Goal: Check status: Check status

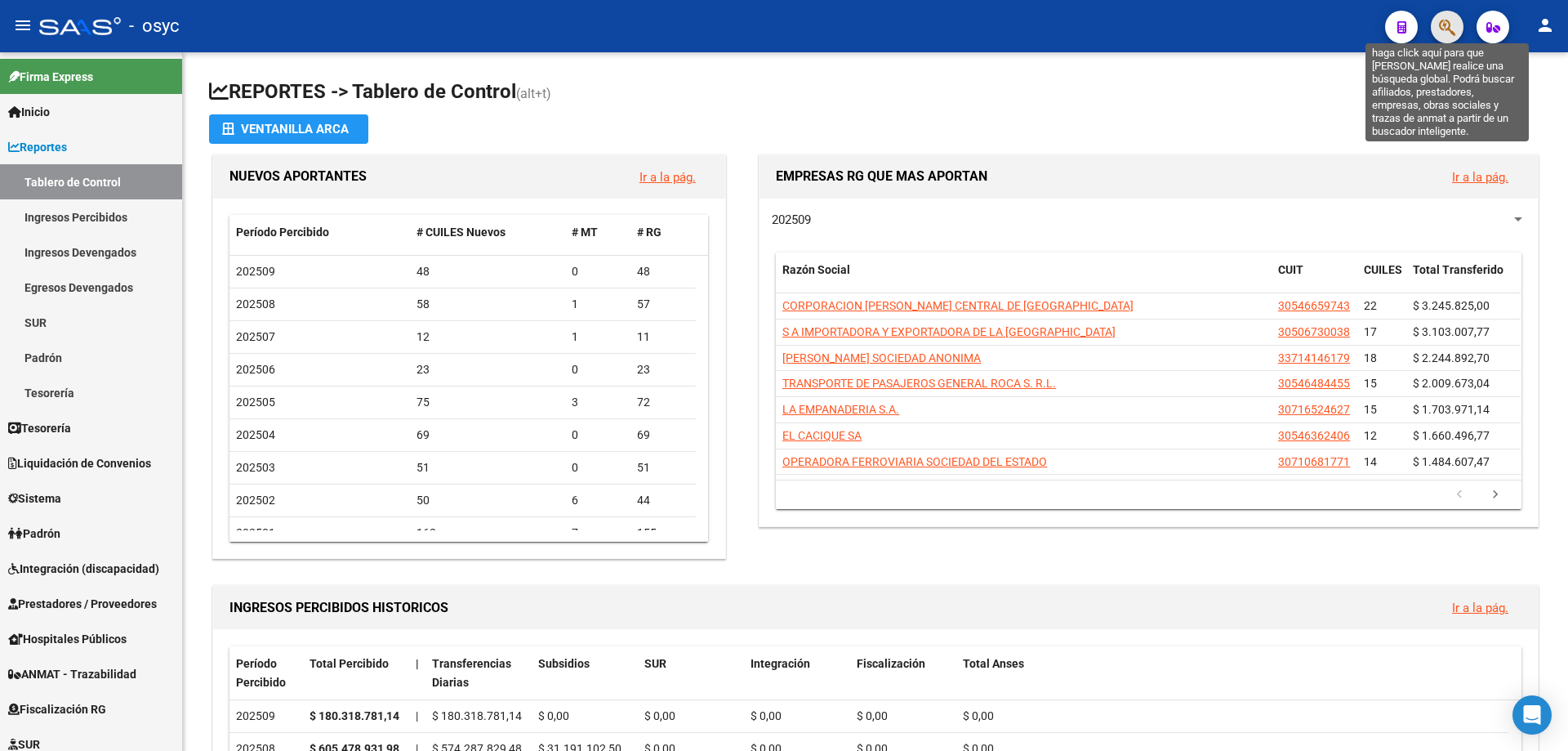
click at [1449, 36] on icon "button" at bounding box center [1447, 28] width 17 height 19
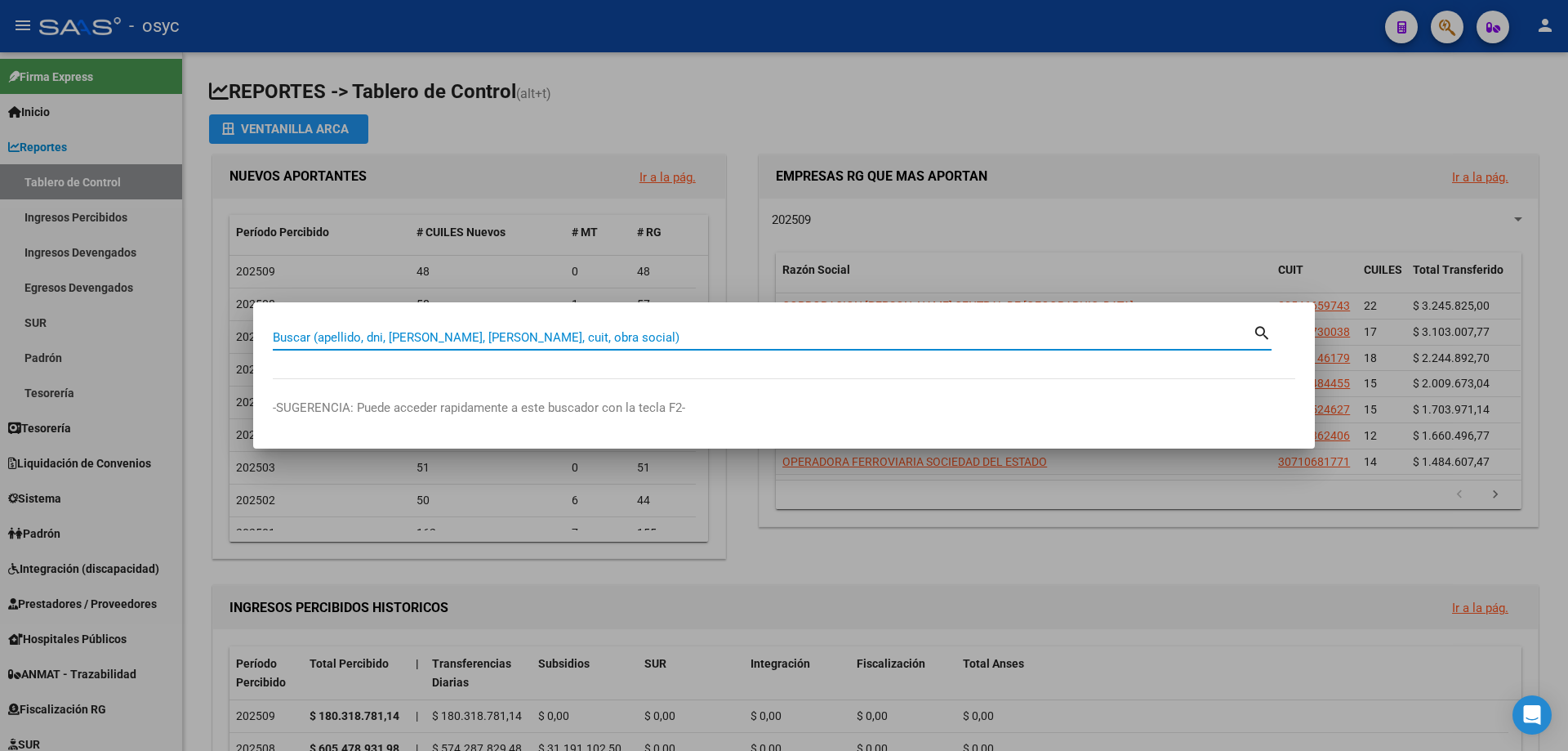
paste input ": 20-38703859-1"
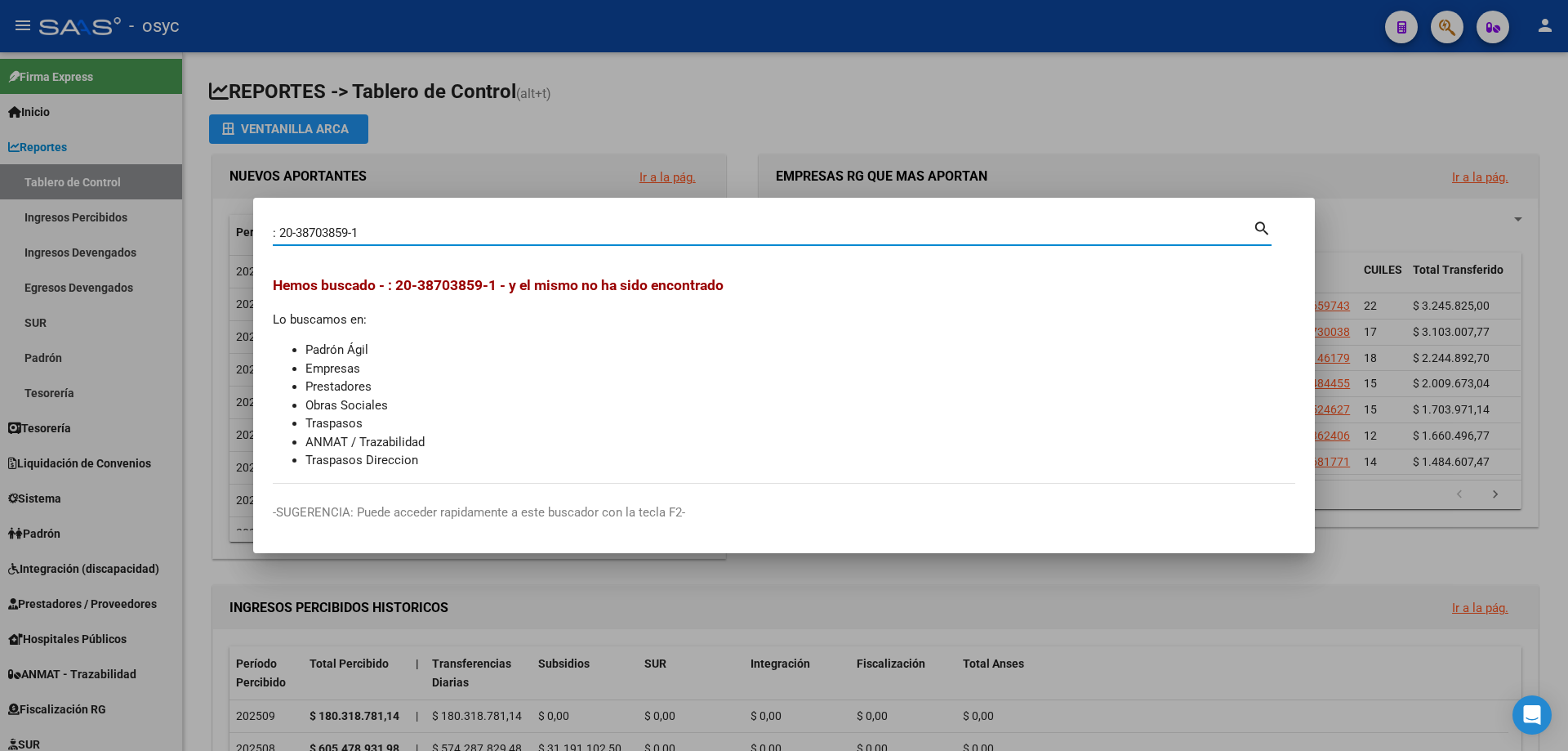
click at [282, 227] on input ": 20-38703859-1" at bounding box center [763, 232] width 980 height 15
type input "20387038591"
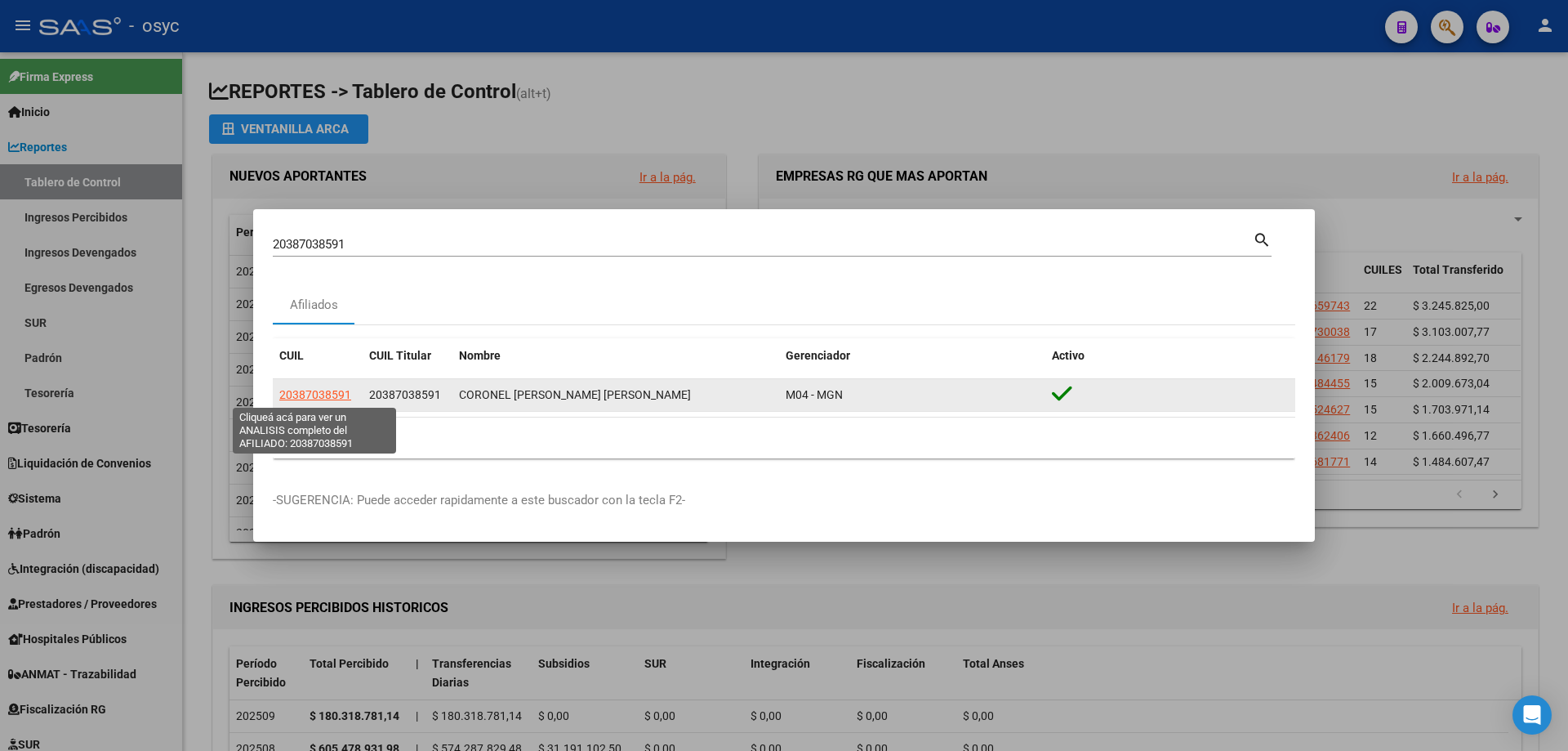
click at [317, 393] on span "20387038591" at bounding box center [315, 394] width 72 height 13
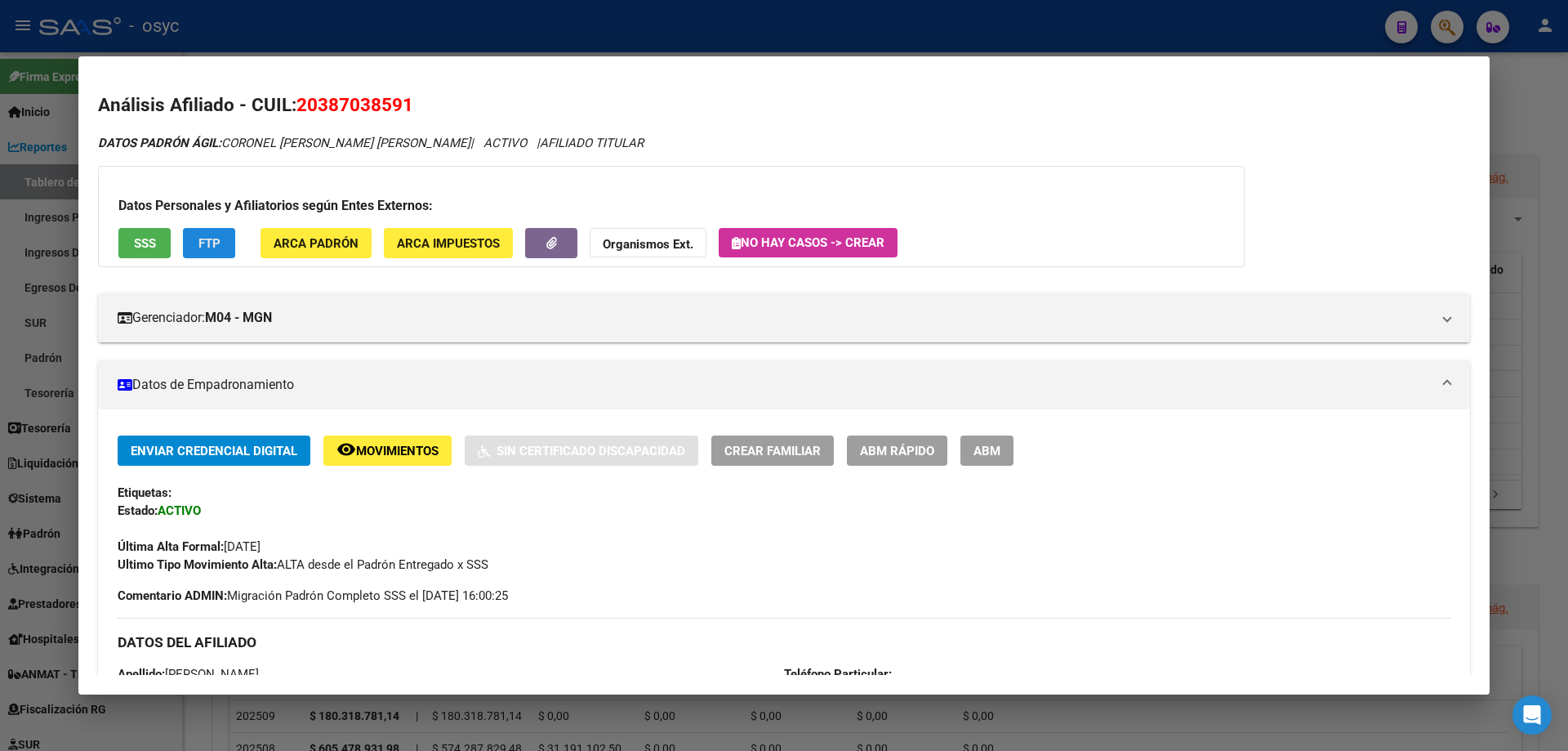
click at [216, 239] on span "FTP" at bounding box center [209, 243] width 22 height 15
click at [298, 248] on span "ARCA Padrón" at bounding box center [316, 243] width 85 height 15
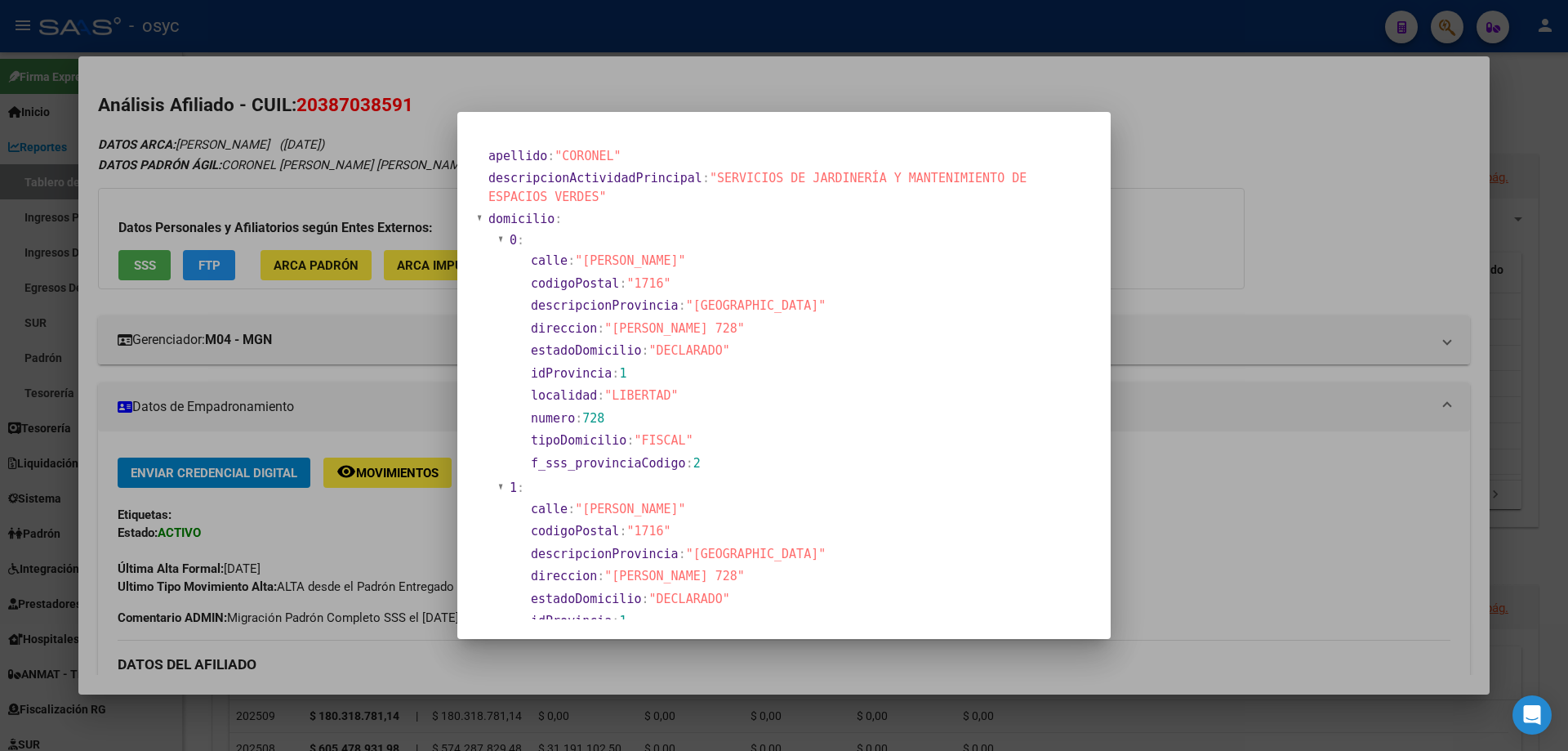
click at [1245, 136] on div at bounding box center [784, 376] width 1568 height 751
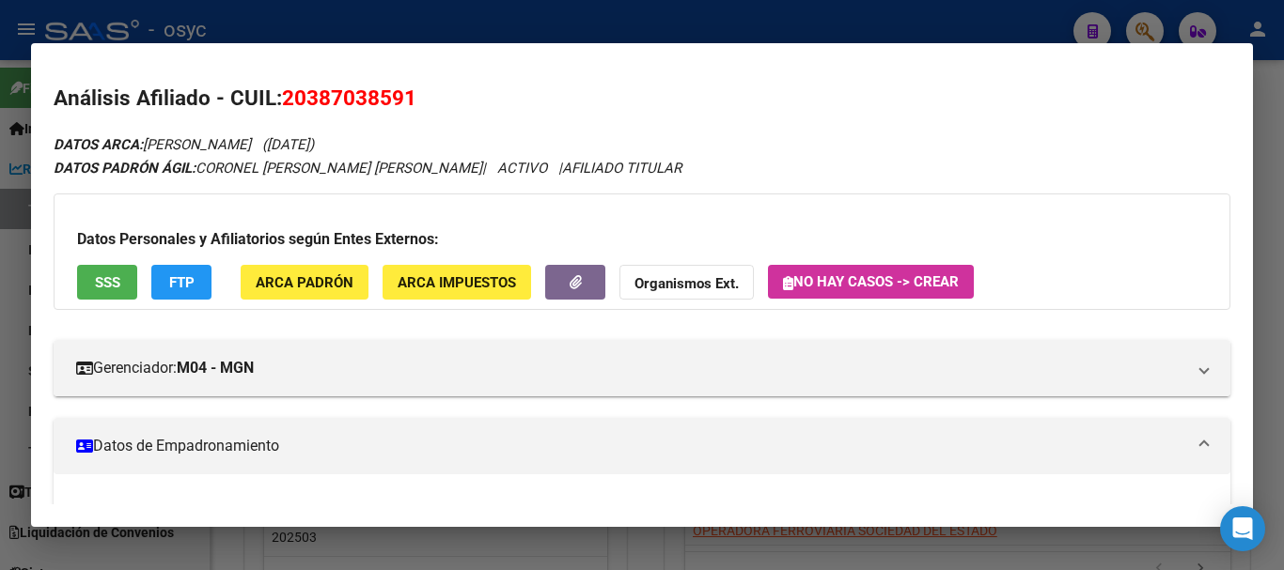
click at [598, 17] on div at bounding box center [642, 285] width 1284 height 570
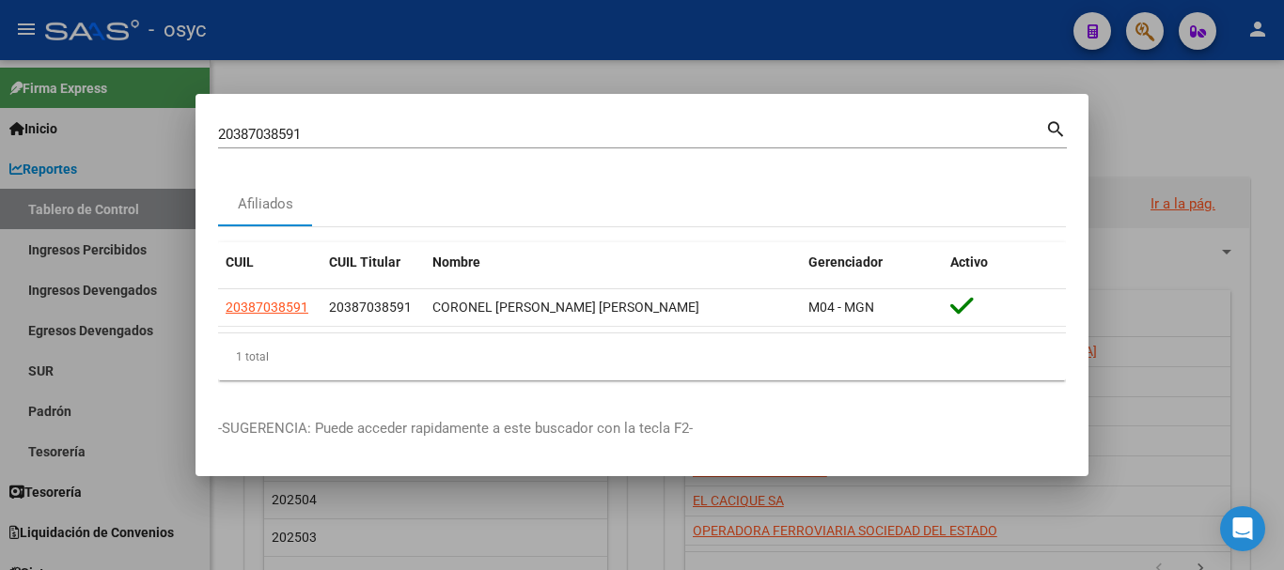
click at [109, 299] on div at bounding box center [642, 285] width 1284 height 570
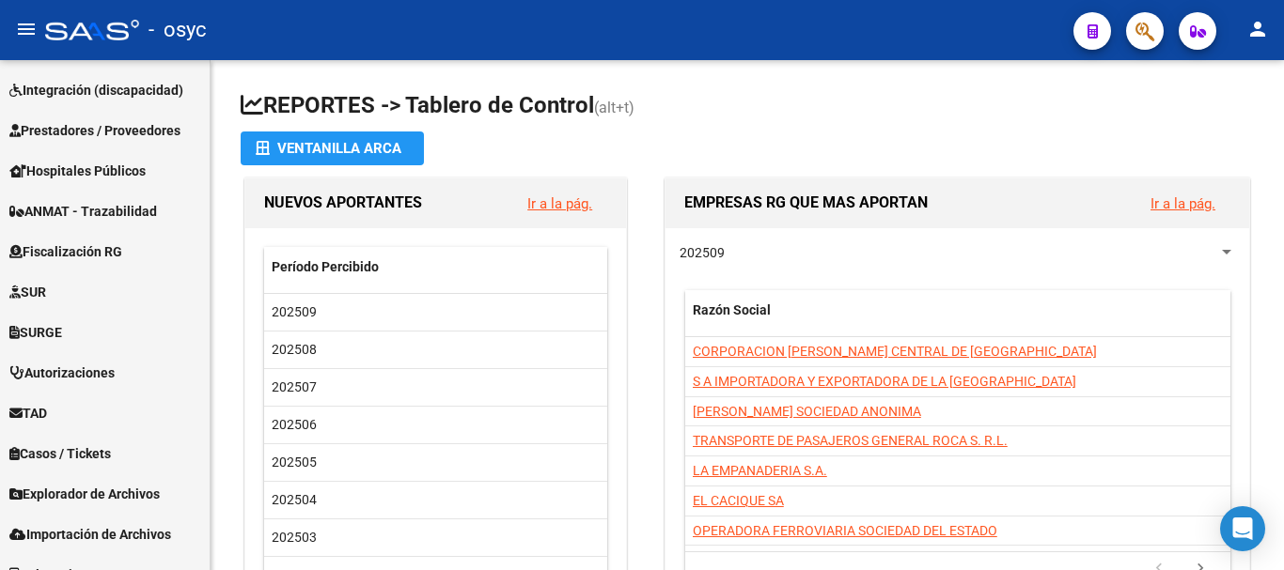
scroll to position [588, 0]
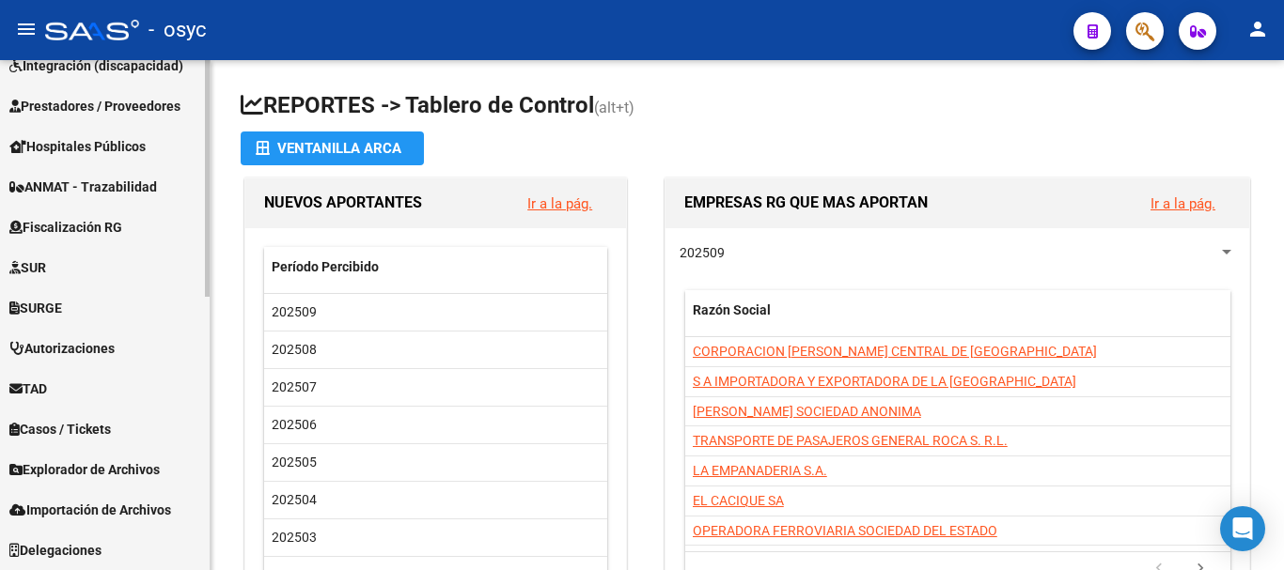
click at [120, 471] on span "Explorador de Archivos" at bounding box center [84, 470] width 150 height 21
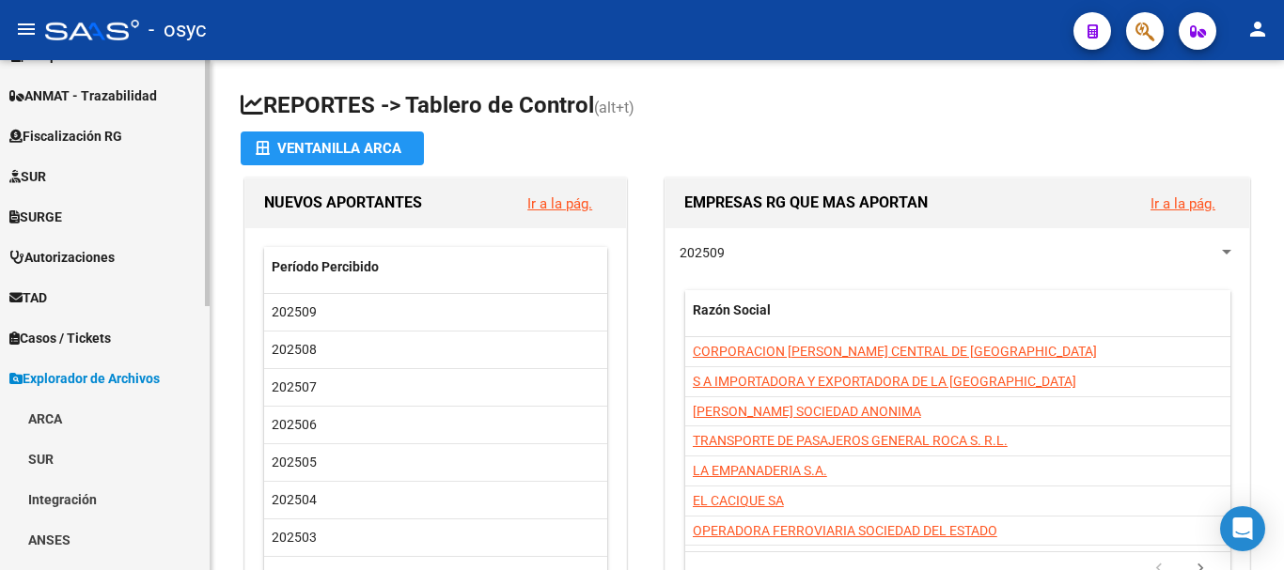
scroll to position [399, 0]
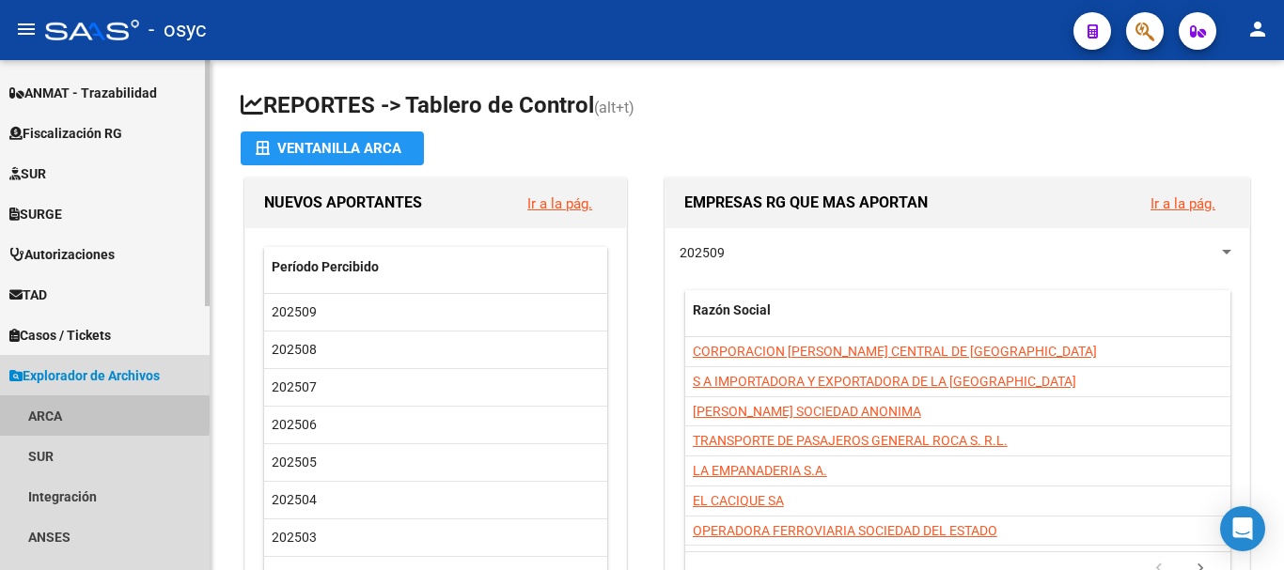
click at [46, 415] on link "ARCA" at bounding box center [105, 416] width 210 height 40
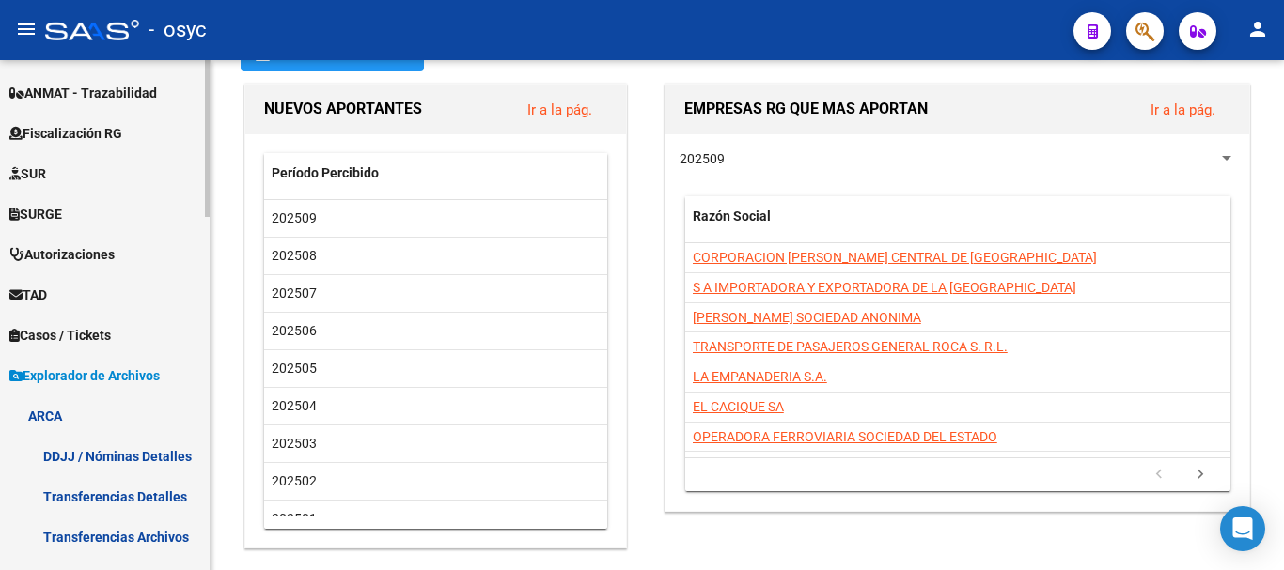
scroll to position [493, 0]
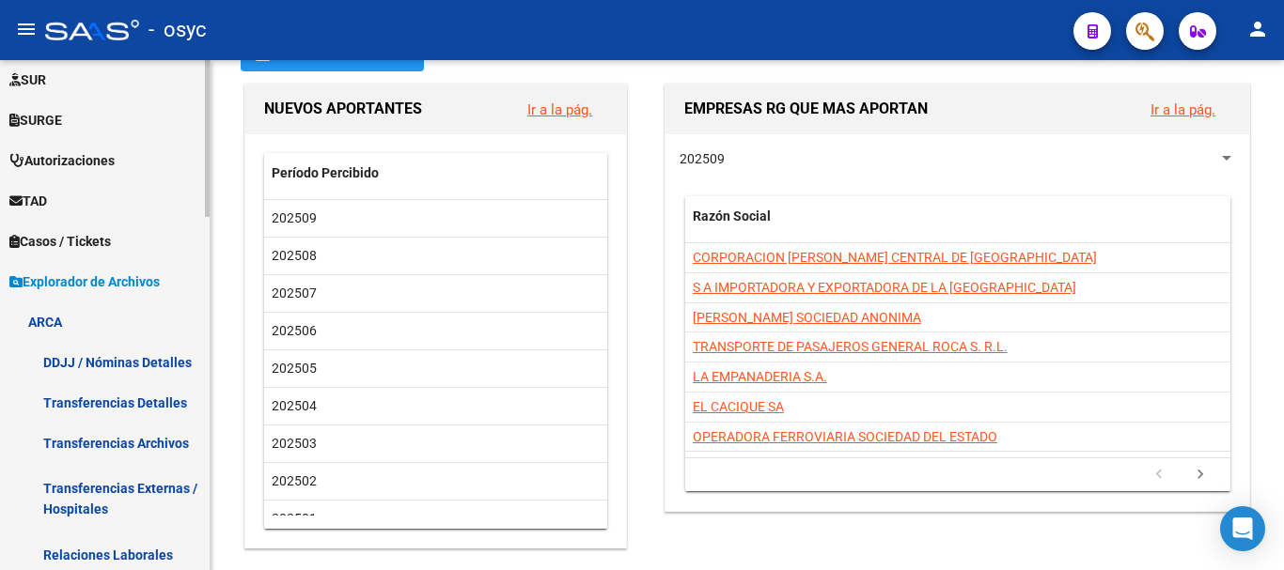
click at [158, 405] on link "Transferencias Detalles" at bounding box center [105, 402] width 210 height 40
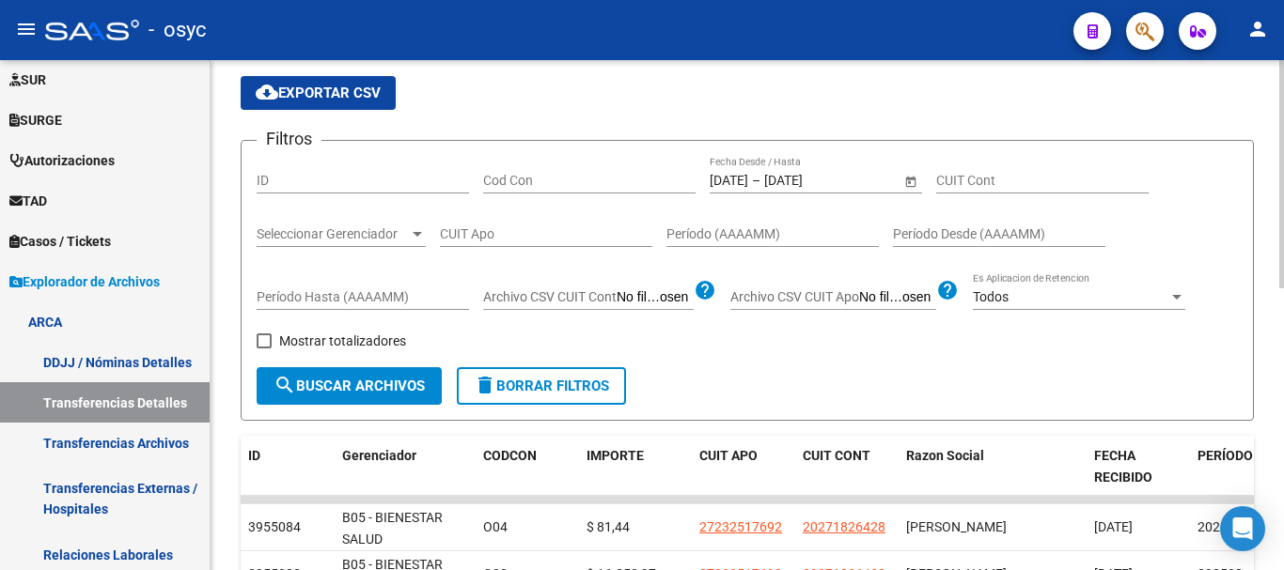
click at [500, 232] on input "CUIT Apo" at bounding box center [546, 234] width 212 height 16
paste input "20-38703859-1"
click at [784, 231] on input "Período (AAAAMM)" at bounding box center [772, 234] width 212 height 16
click at [940, 220] on div "Período Desde (AAAAMM)" at bounding box center [999, 229] width 212 height 38
click at [949, 248] on div "Período Desde (AAAAMM)" at bounding box center [999, 237] width 212 height 54
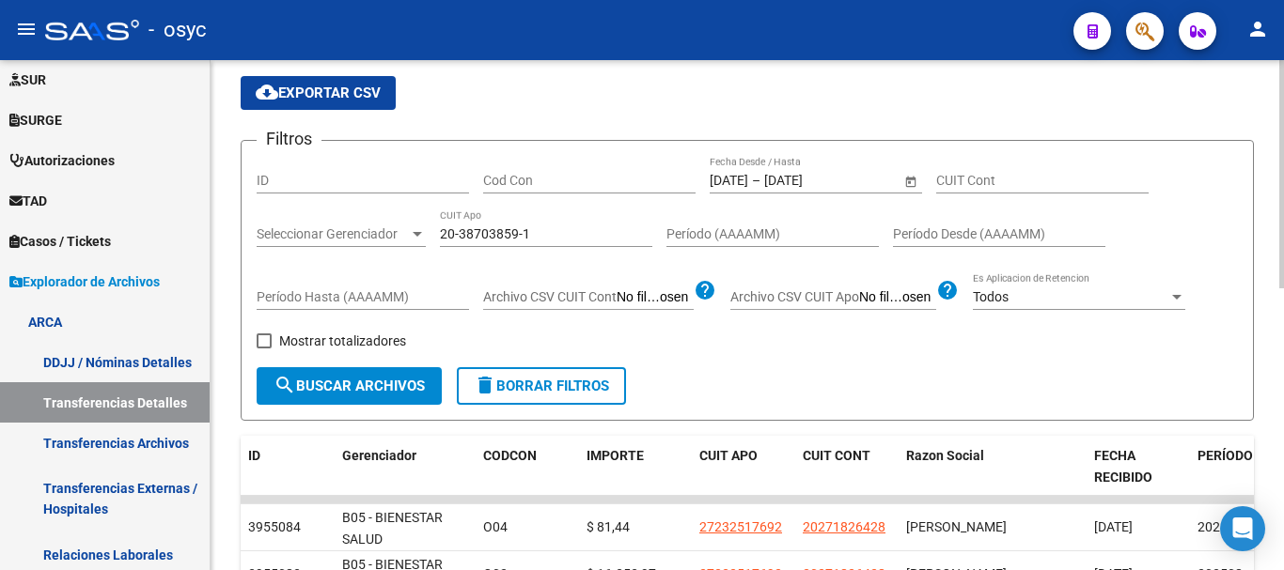
click at [351, 382] on span "search Buscar Archivos" at bounding box center [348, 386] width 151 height 17
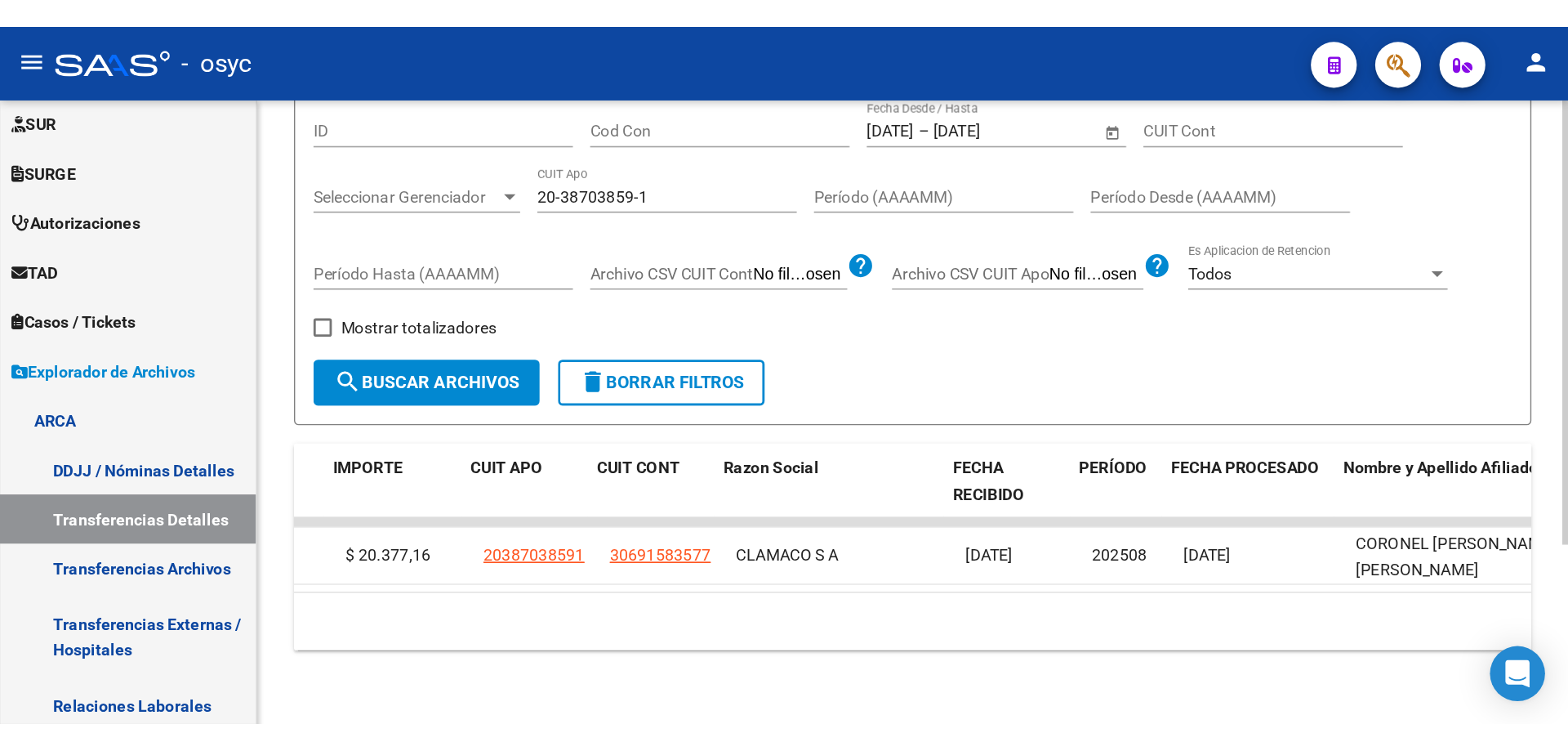
scroll to position [0, 296]
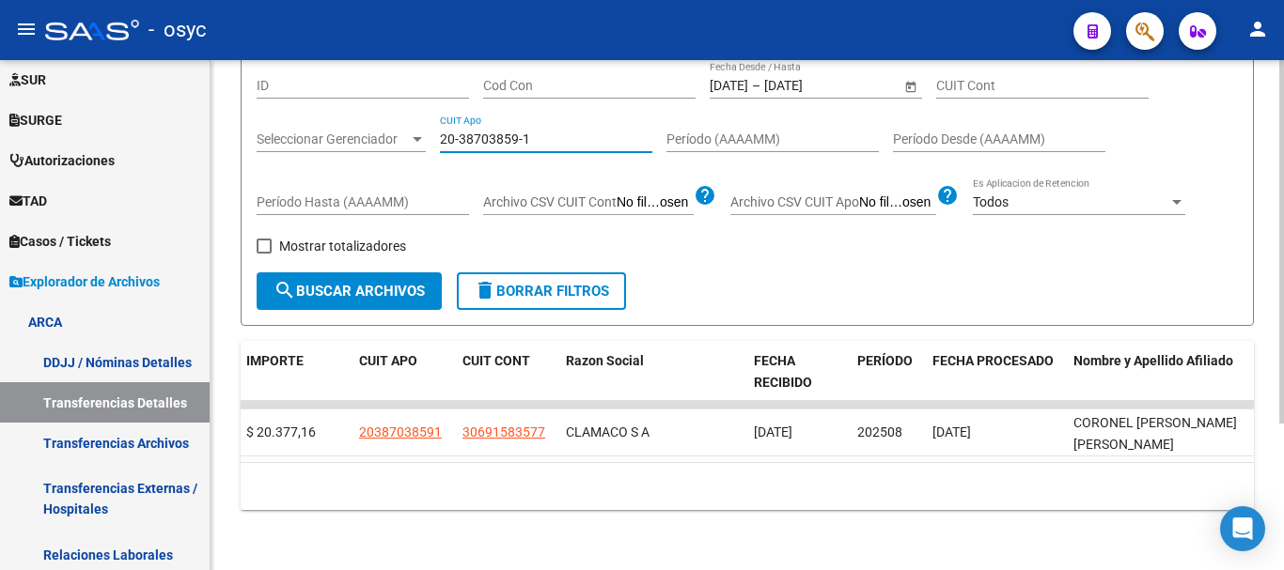
drag, startPoint x: 548, startPoint y: 121, endPoint x: 404, endPoint y: 121, distance: 143.8
click at [404, 121] on div "Filtros ID Cod Con 01/09/2025 01/09/2025 – 17/09/2025 17/09/2025 Fecha Desde / …" at bounding box center [747, 166] width 981 height 211
paste input "7-24661269-8"
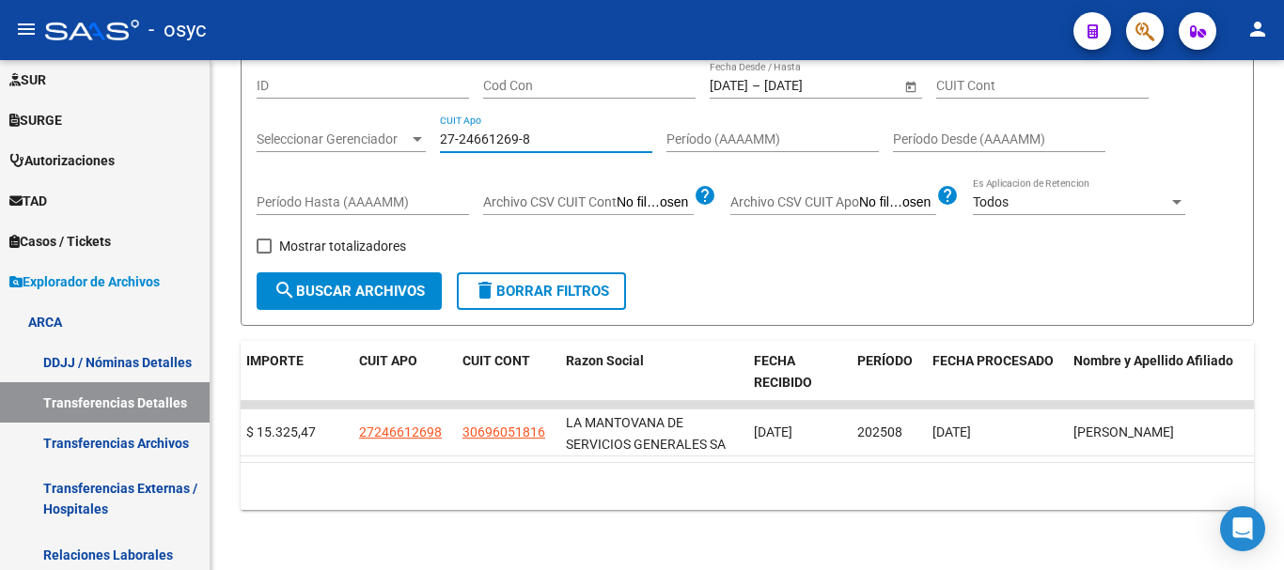
type input "27-24661269-8"
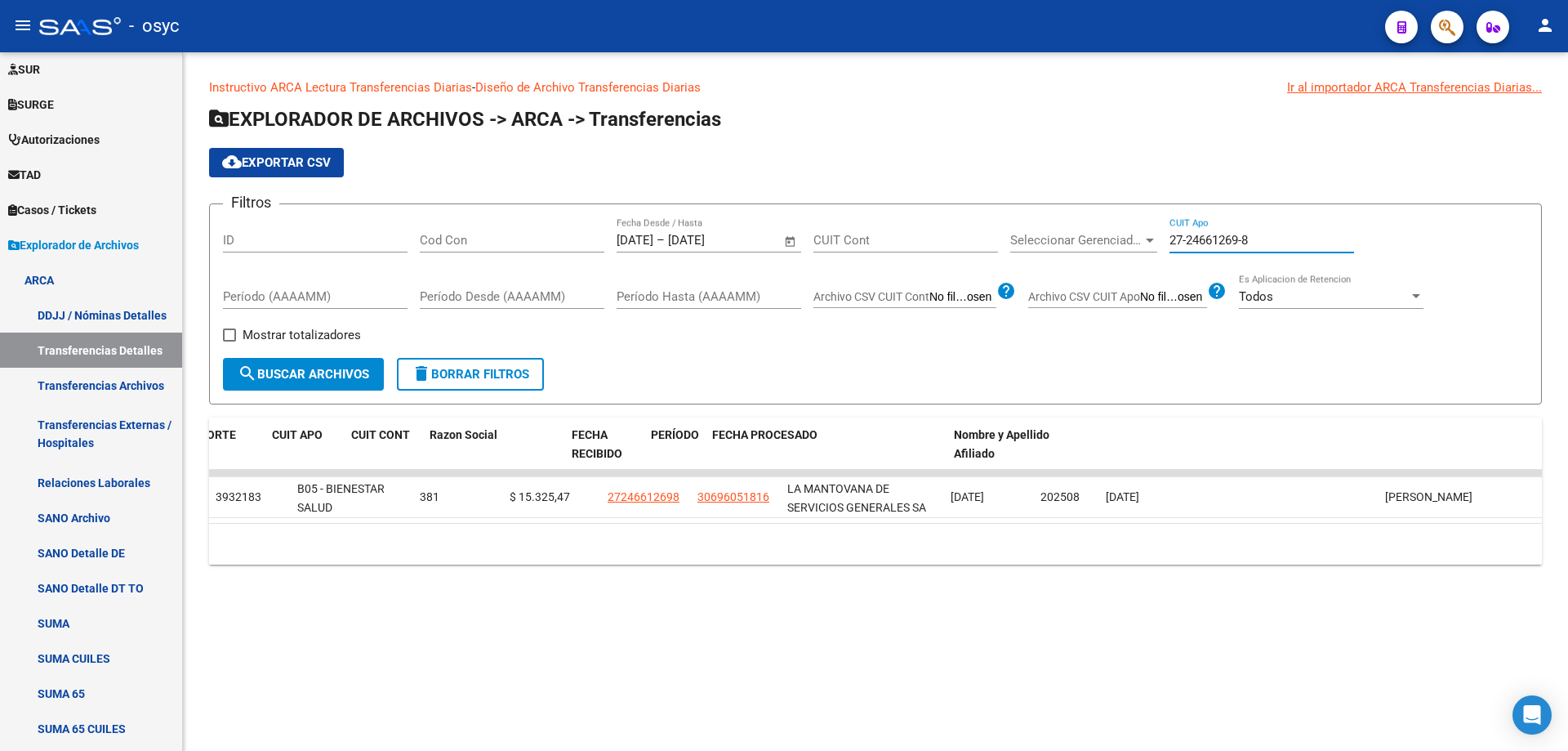
scroll to position [0, 0]
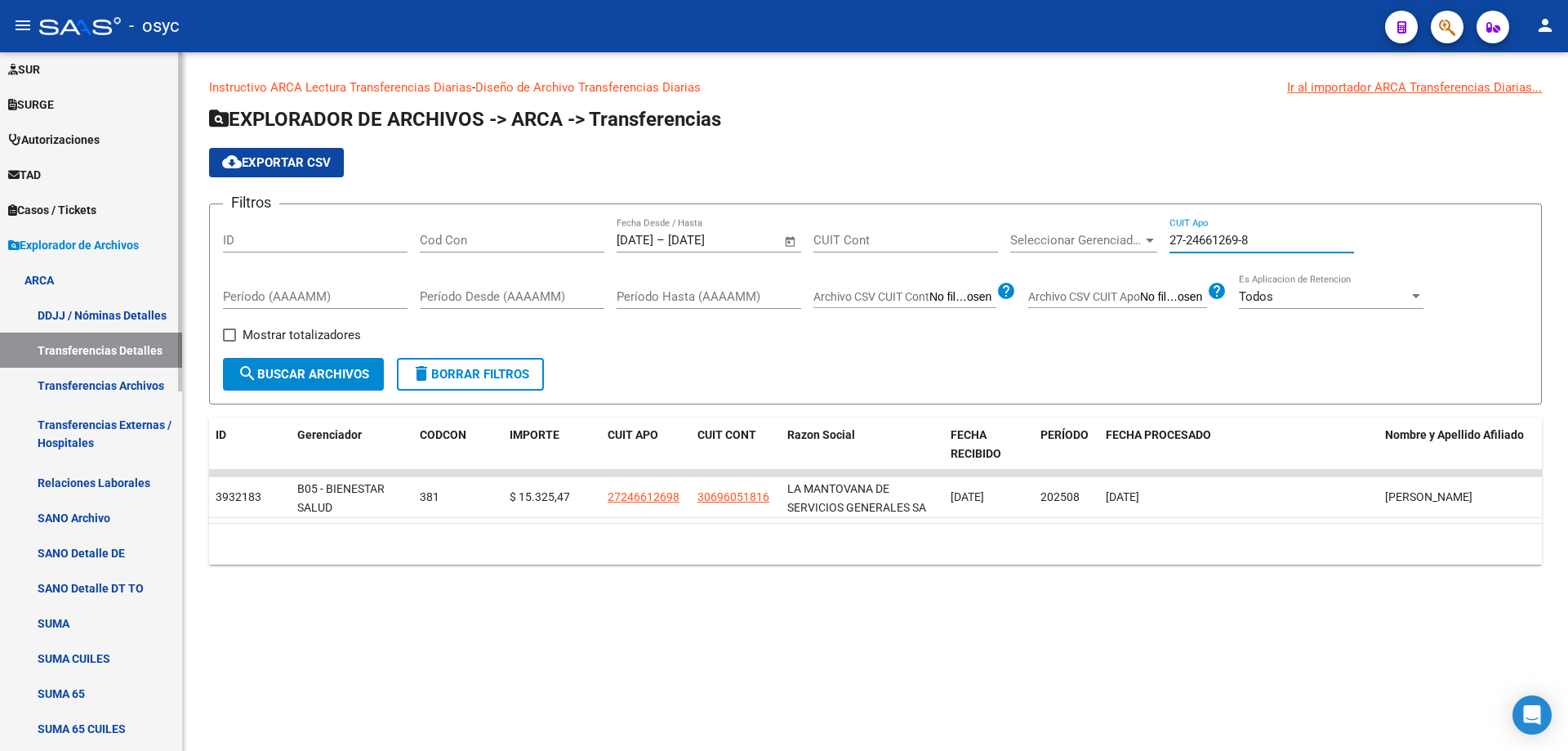
click at [140, 353] on link "Transferencias Detalles" at bounding box center [91, 349] width 183 height 35
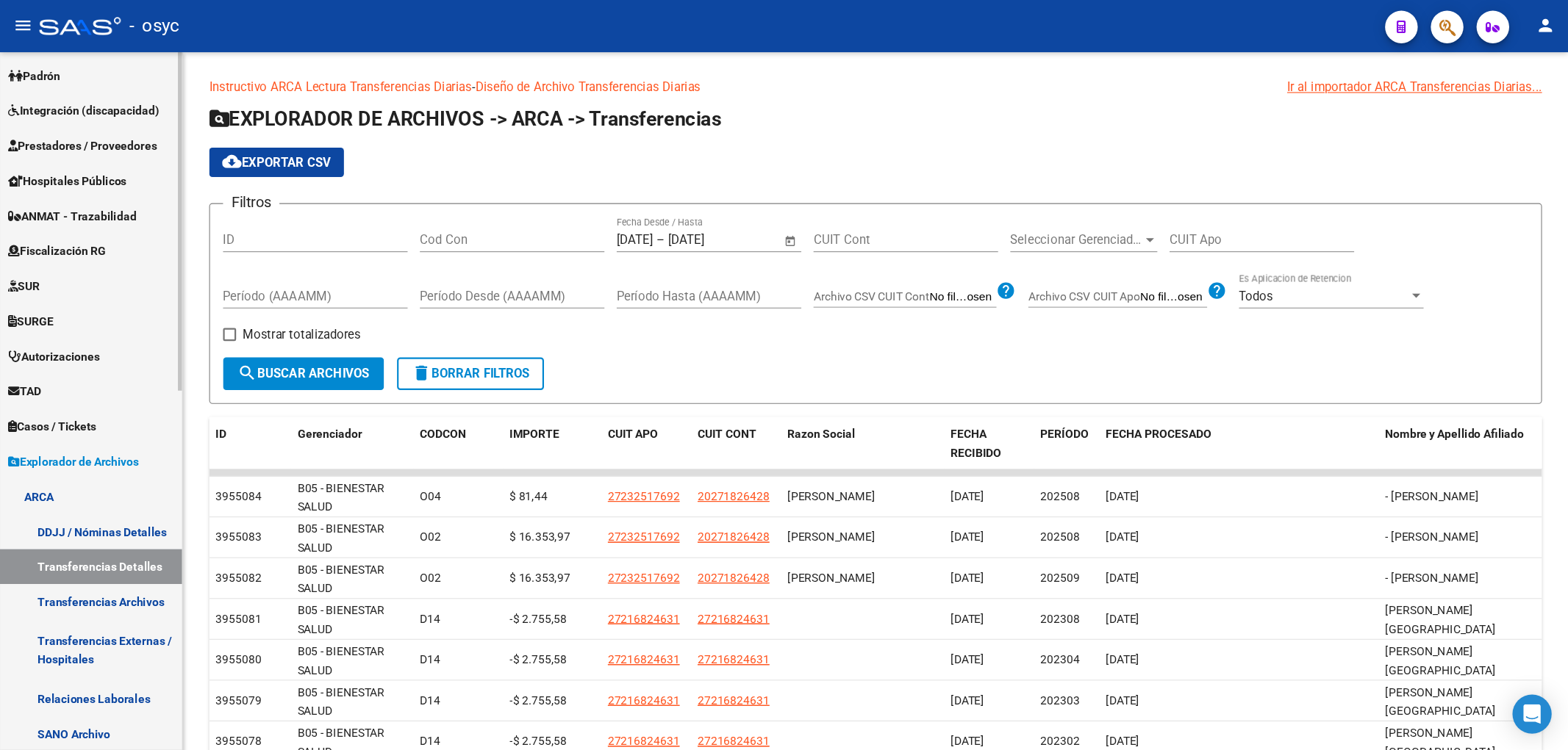
scroll to position [221, 0]
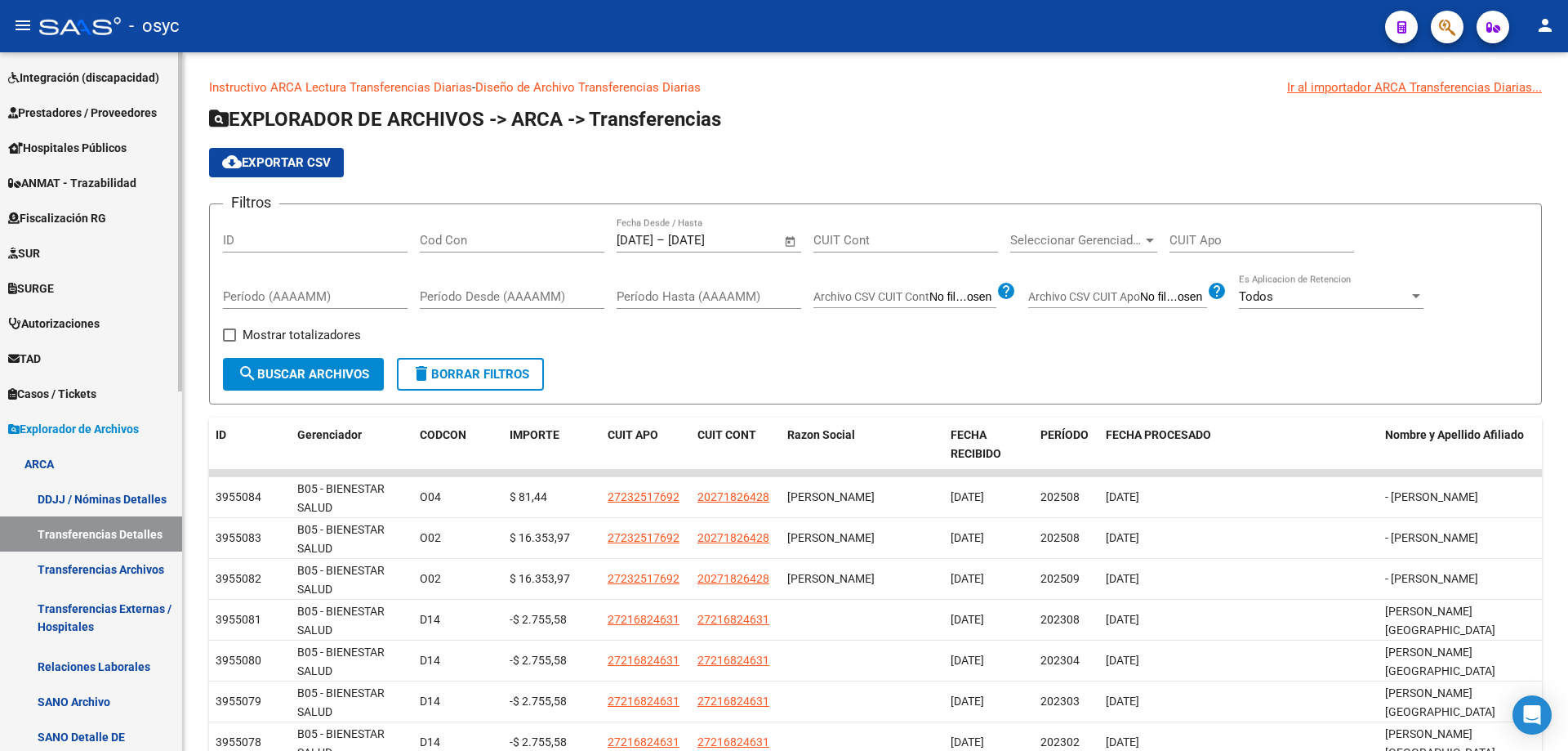
click at [139, 535] on link "Transferencias Detalles" at bounding box center [91, 534] width 183 height 35
click at [541, 300] on input "Período Desde (AAAAMM)" at bounding box center [512, 296] width 184 height 15
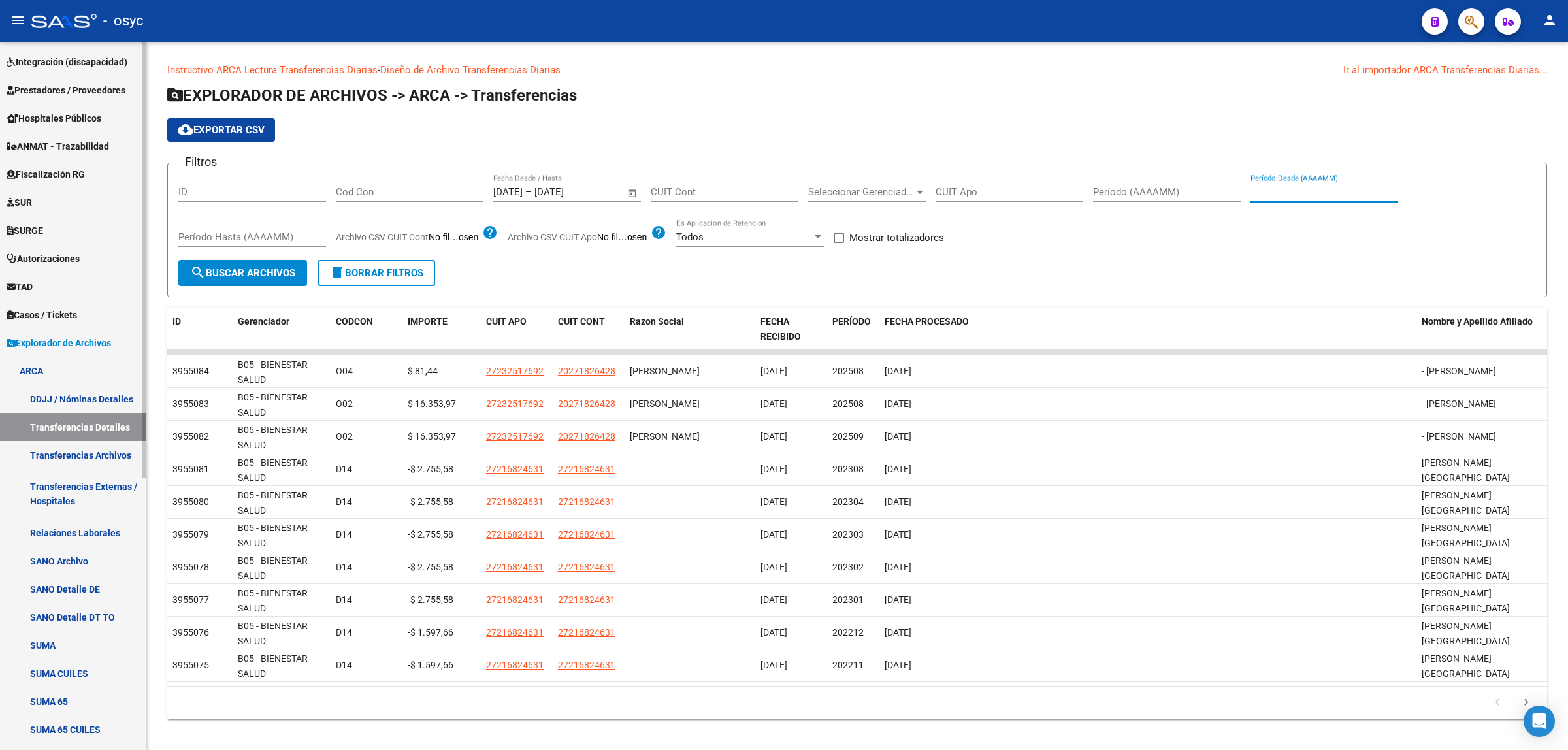
click at [87, 341] on span "Explorador de Archivos" at bounding box center [58, 343] width 104 height 15
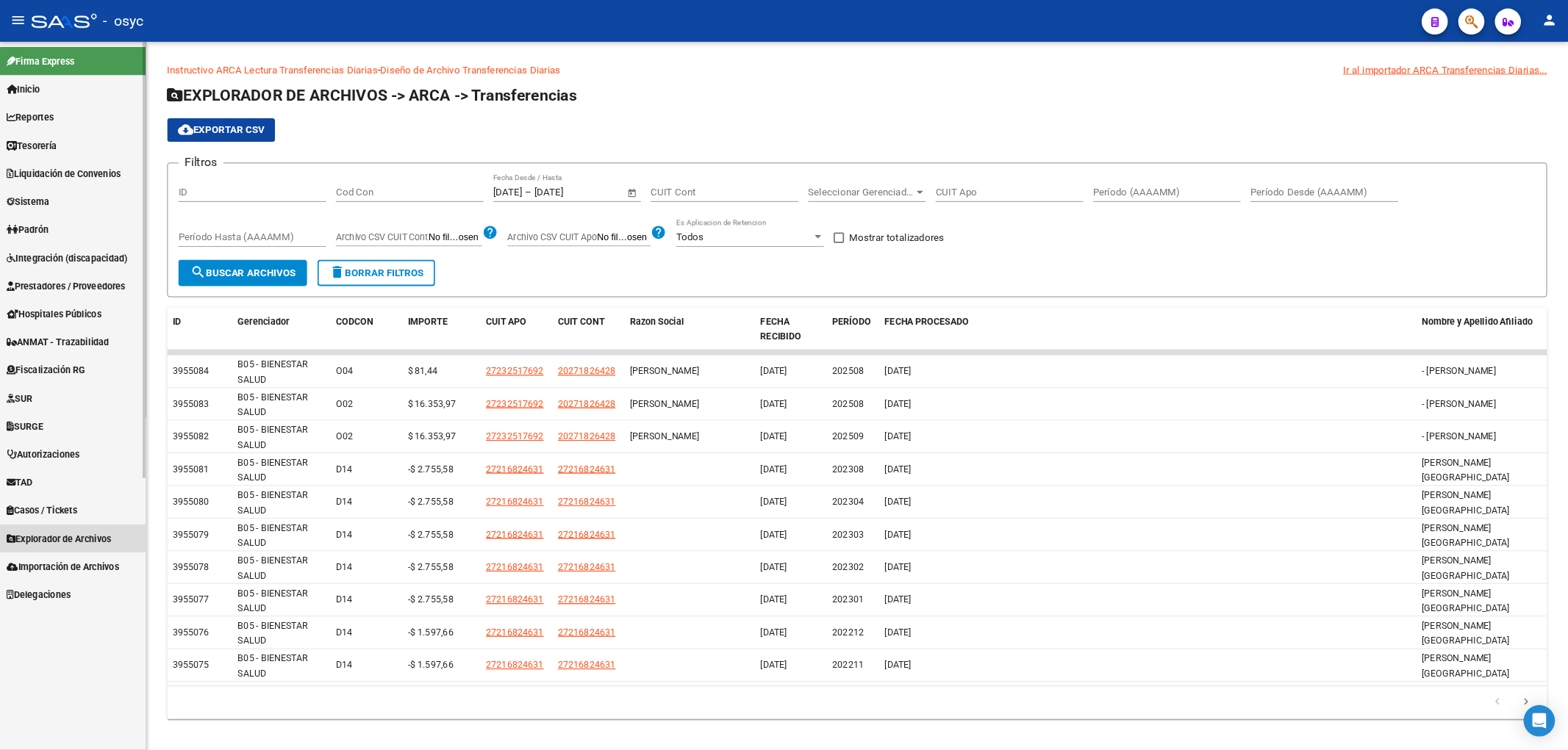
scroll to position [0, 0]
click at [101, 604] on span "Explorador de Archivos" at bounding box center [66, 606] width 117 height 16
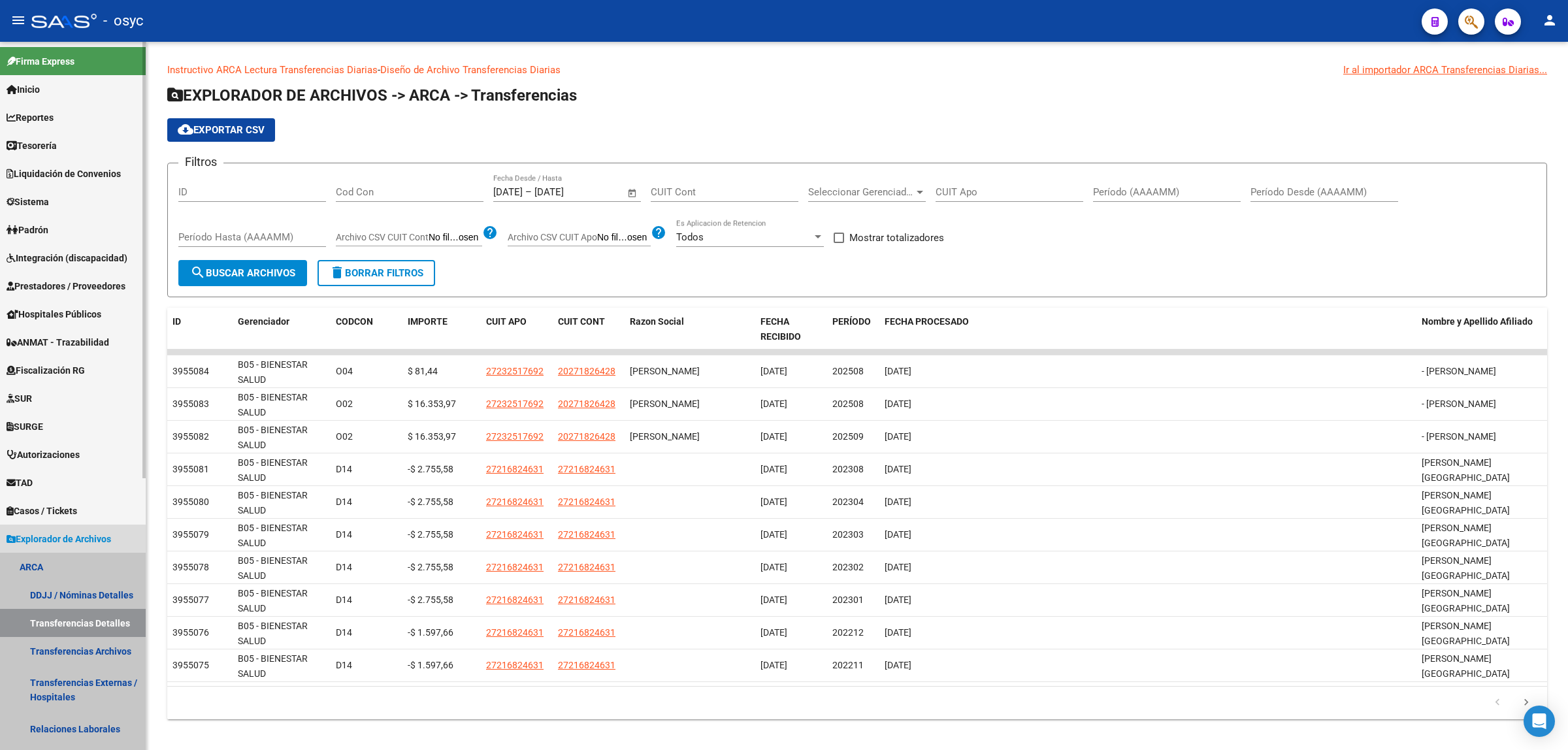
click at [48, 559] on link "ARCA" at bounding box center [73, 566] width 146 height 28
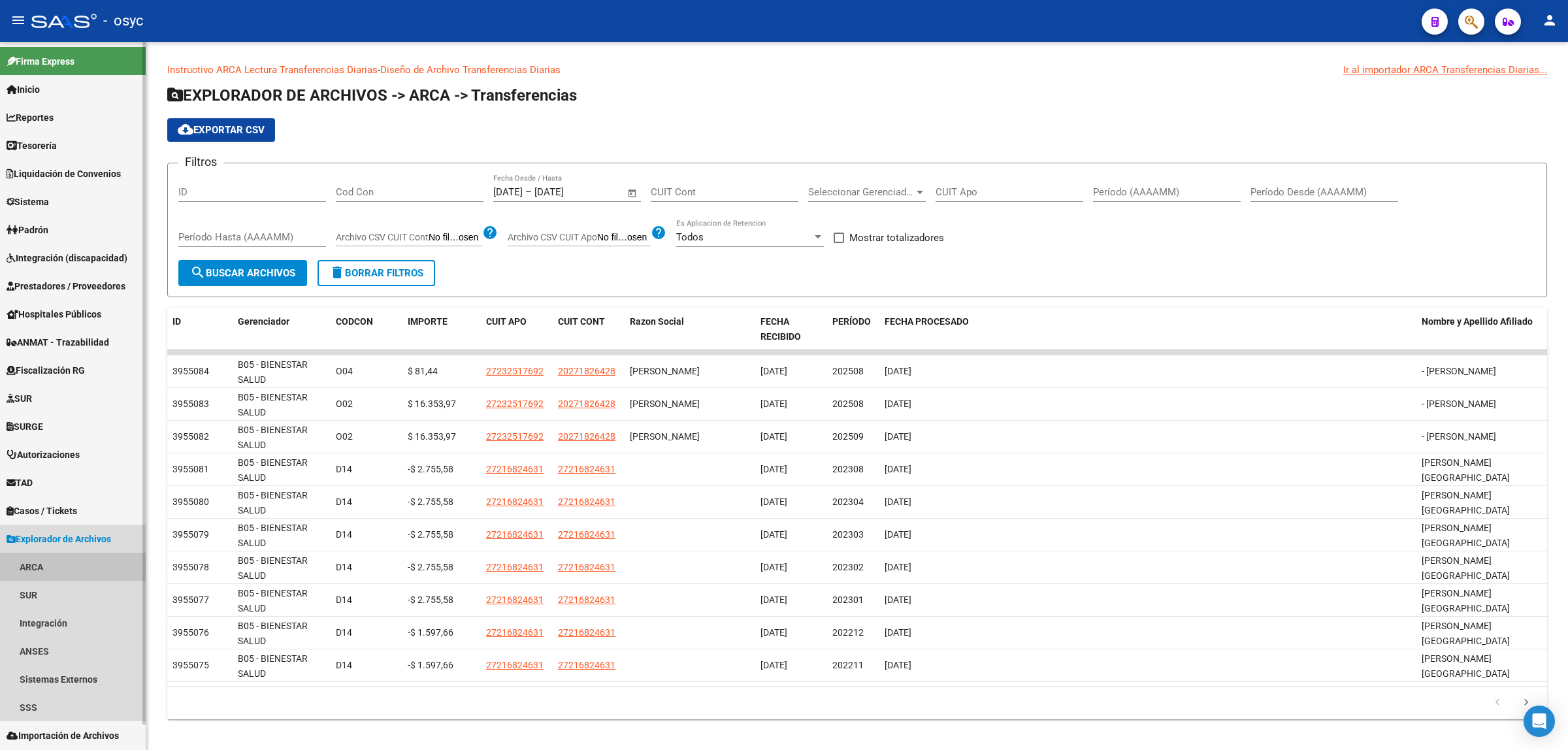
click at [43, 569] on link "ARCA" at bounding box center [73, 566] width 146 height 28
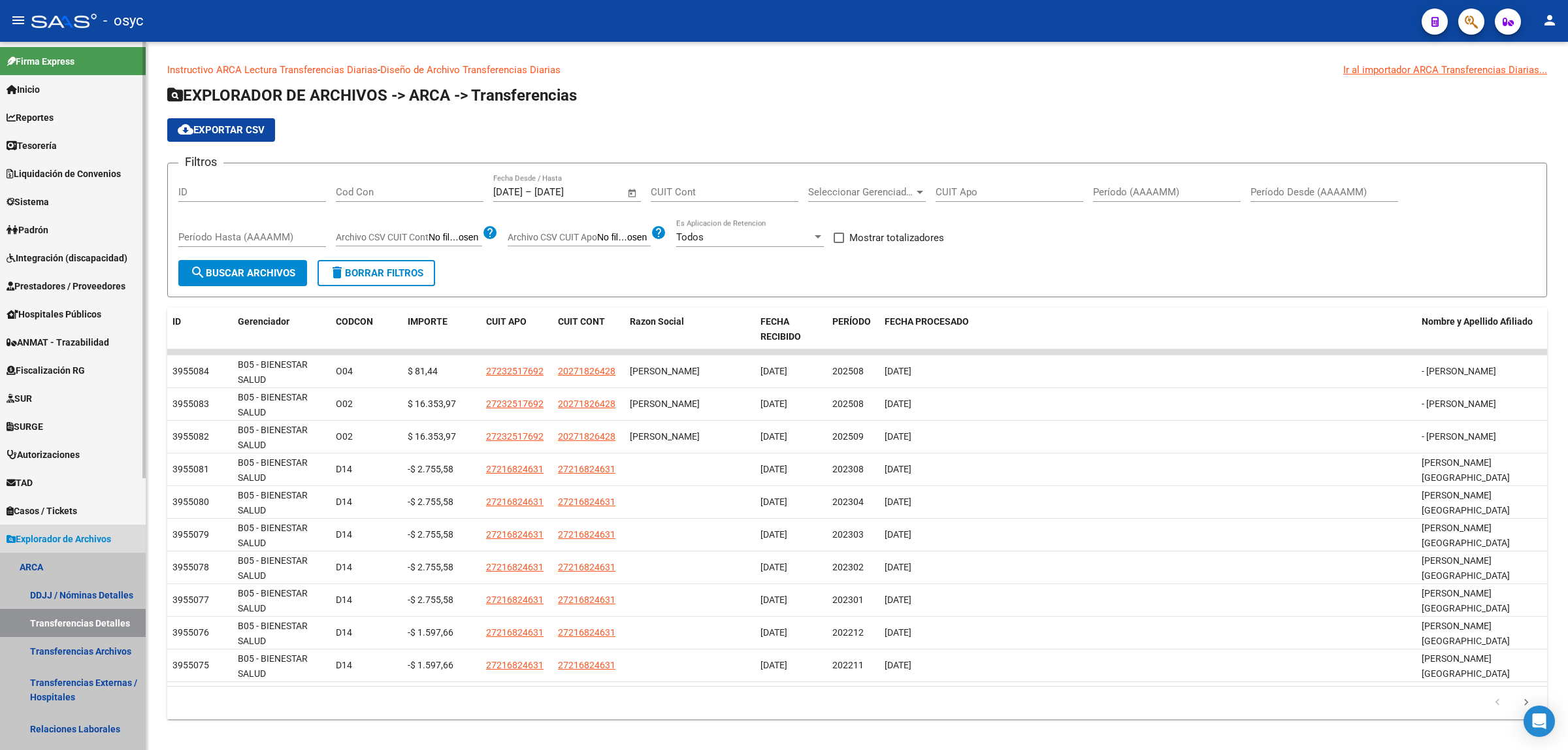
click at [89, 600] on link "Transferencias Detalles" at bounding box center [73, 623] width 146 height 28
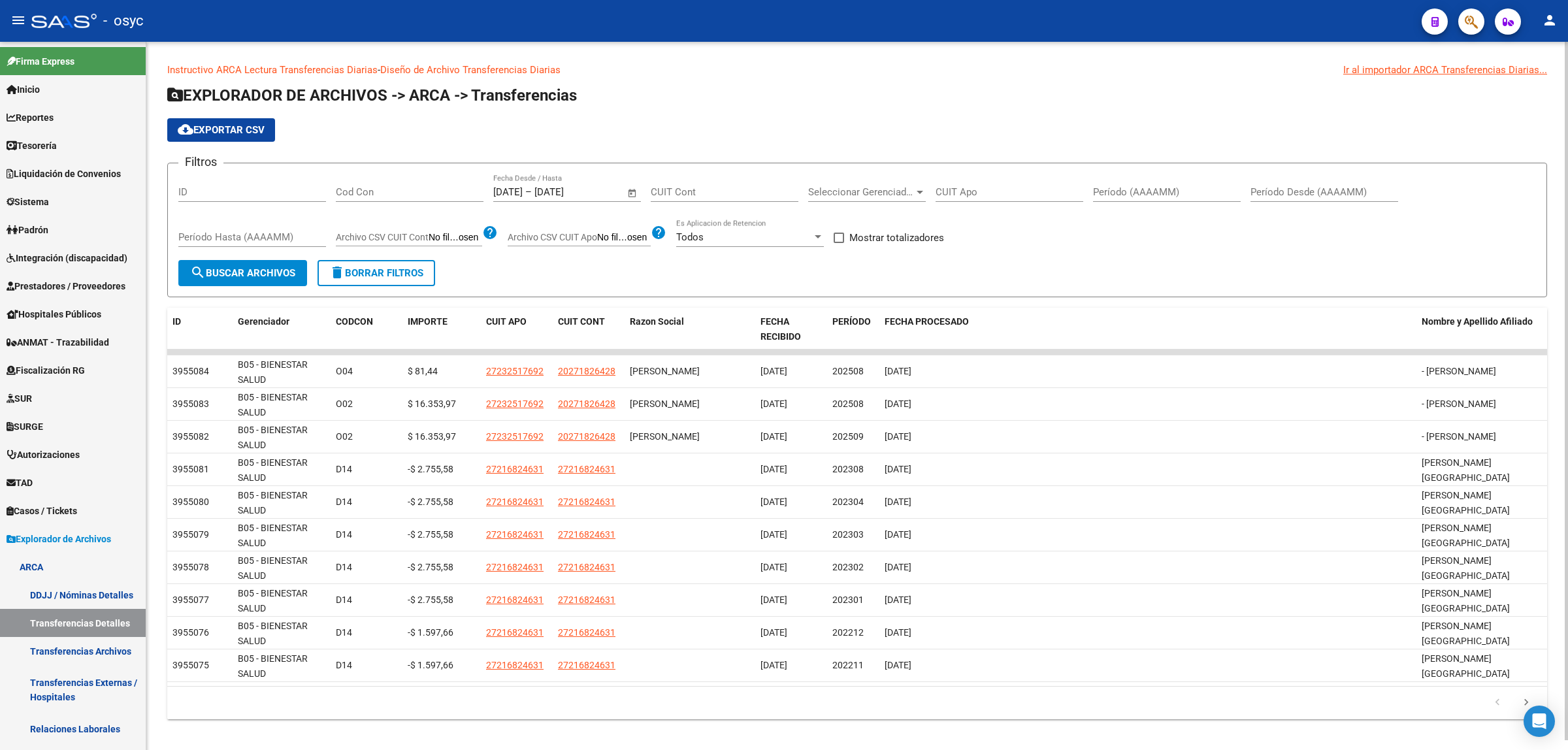
click at [452, 243] on label "Archivo CSV CUIT Cont" at bounding box center [409, 239] width 146 height 15
click at [452, 243] on input "Archivo CSV CUIT Cont" at bounding box center [455, 238] width 54 height 12
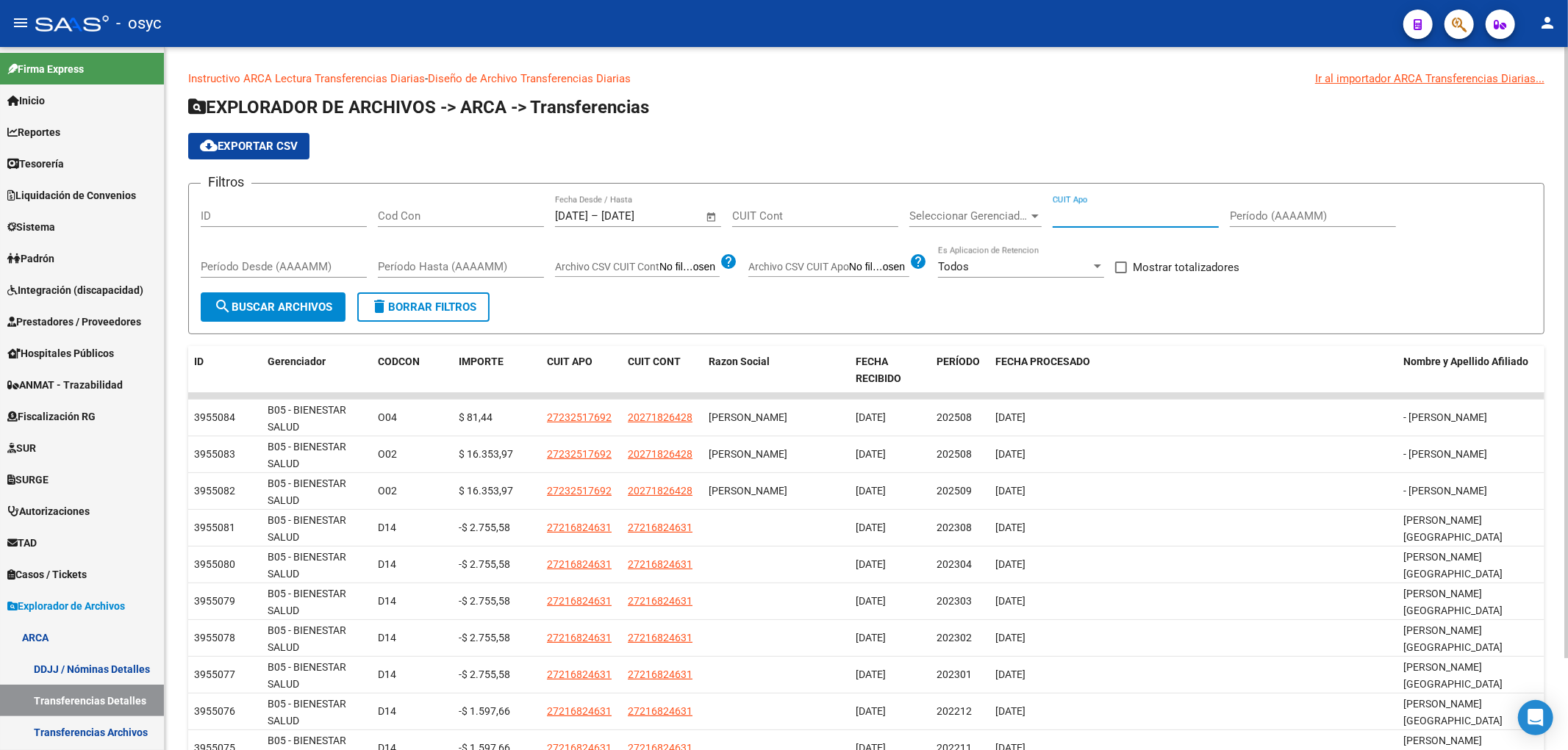
click at [1100, 221] on input "CUIT Apo" at bounding box center [1136, 216] width 166 height 13
paste input "20-22285631-1"
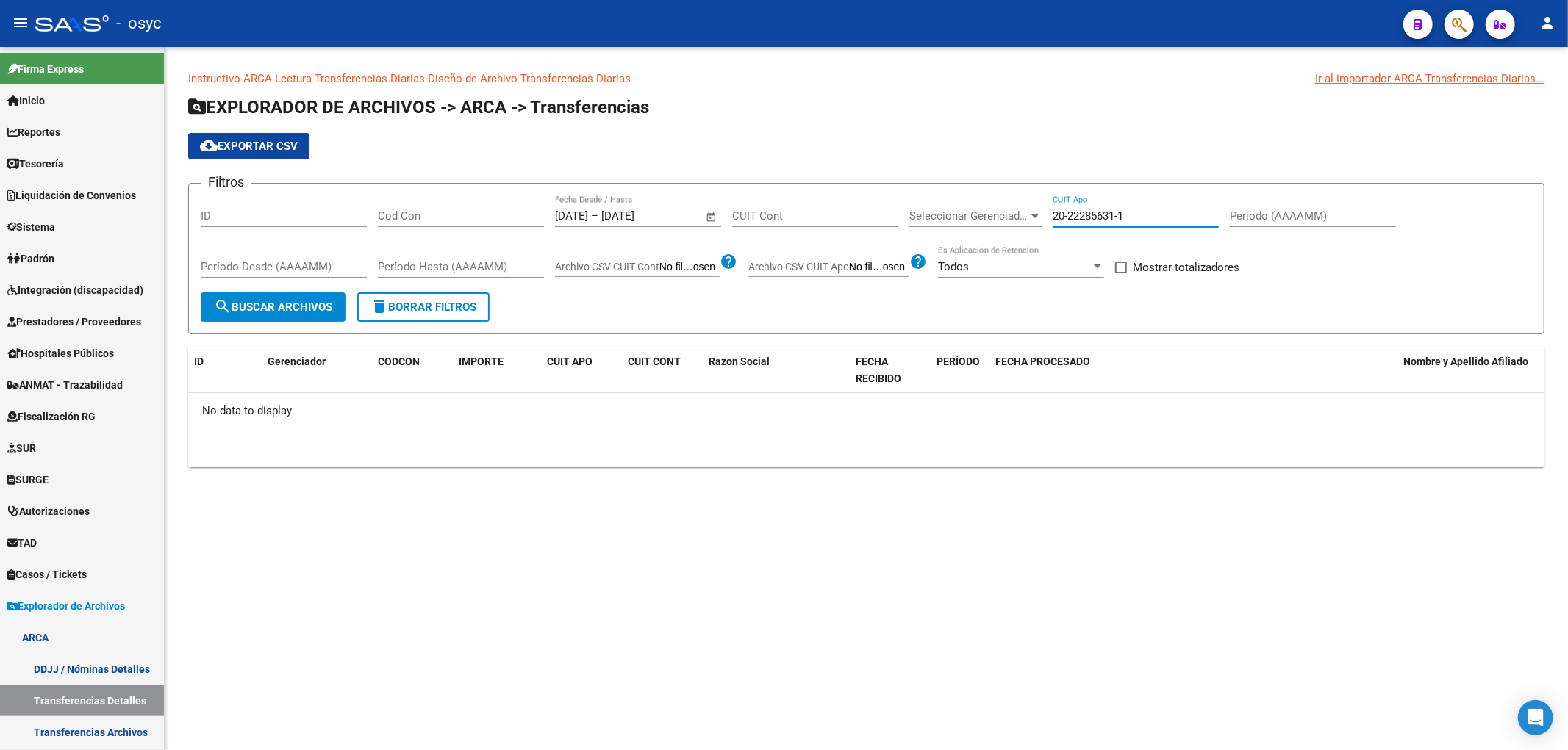
click at [1089, 219] on input "20-22285631-1" at bounding box center [1136, 216] width 166 height 13
type input "20-22285631-1"
click at [1411, 9] on span "button" at bounding box center [1459, 24] width 15 height 31
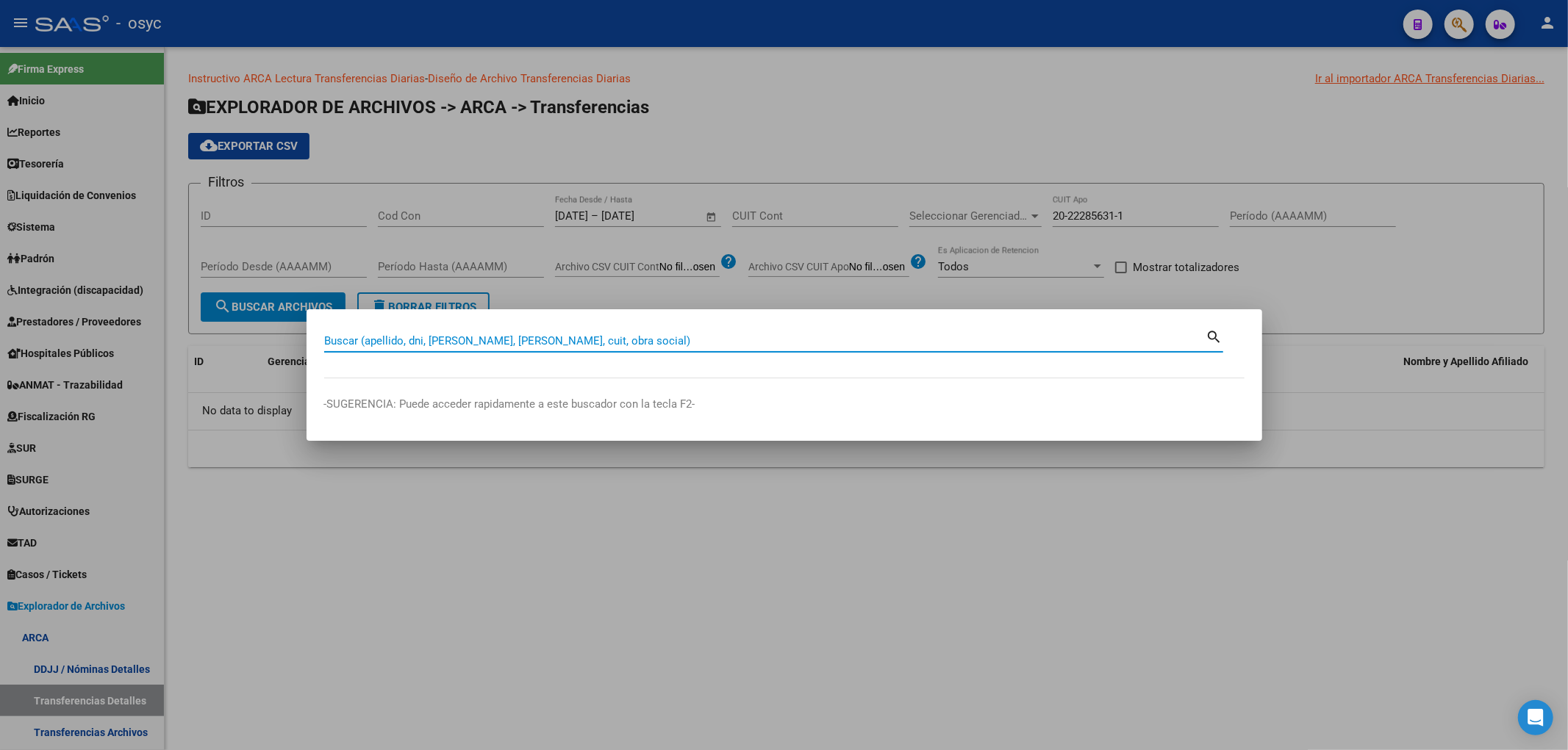
paste input "22285631"
type input "22285631"
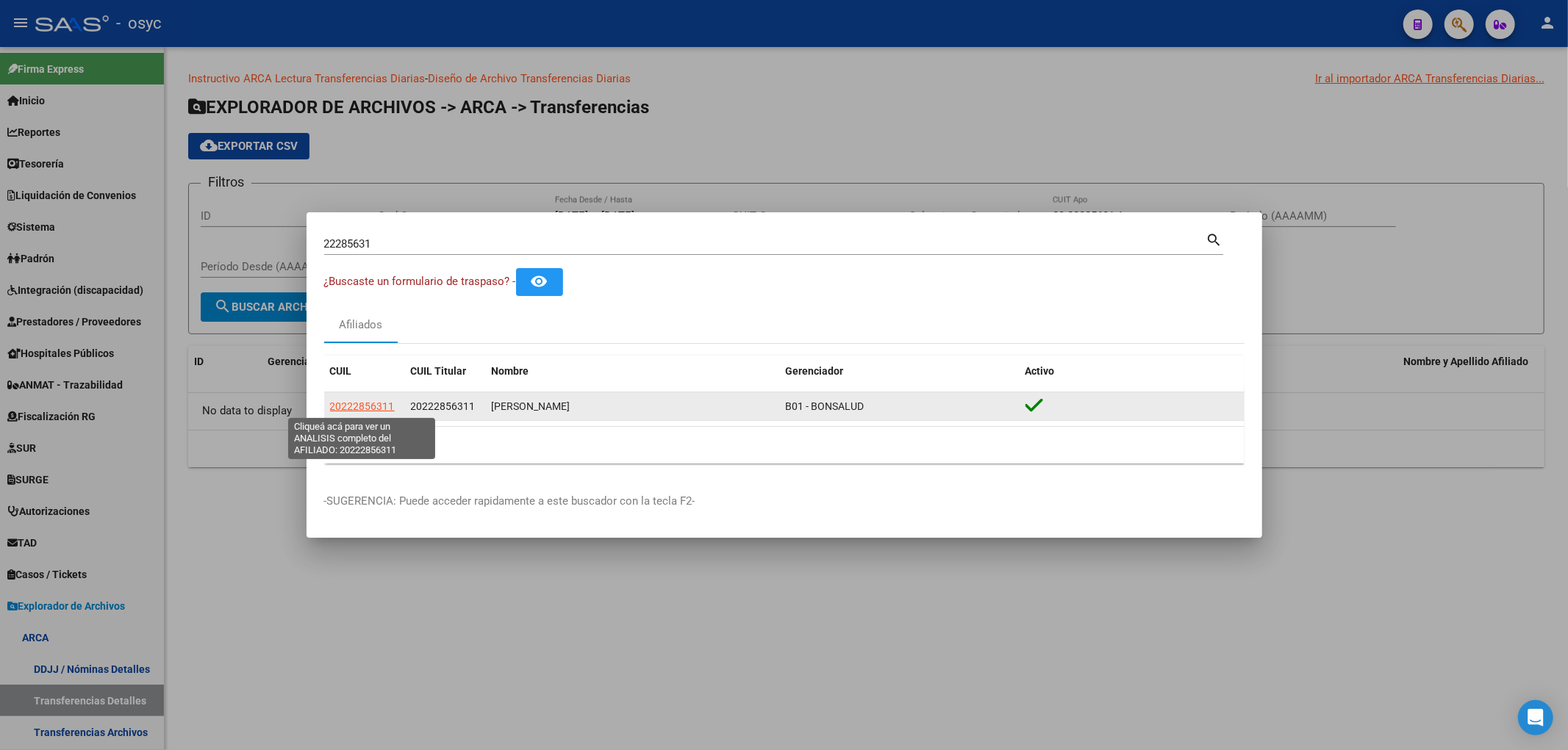
click at [376, 407] on span "20222856311" at bounding box center [362, 406] width 65 height 12
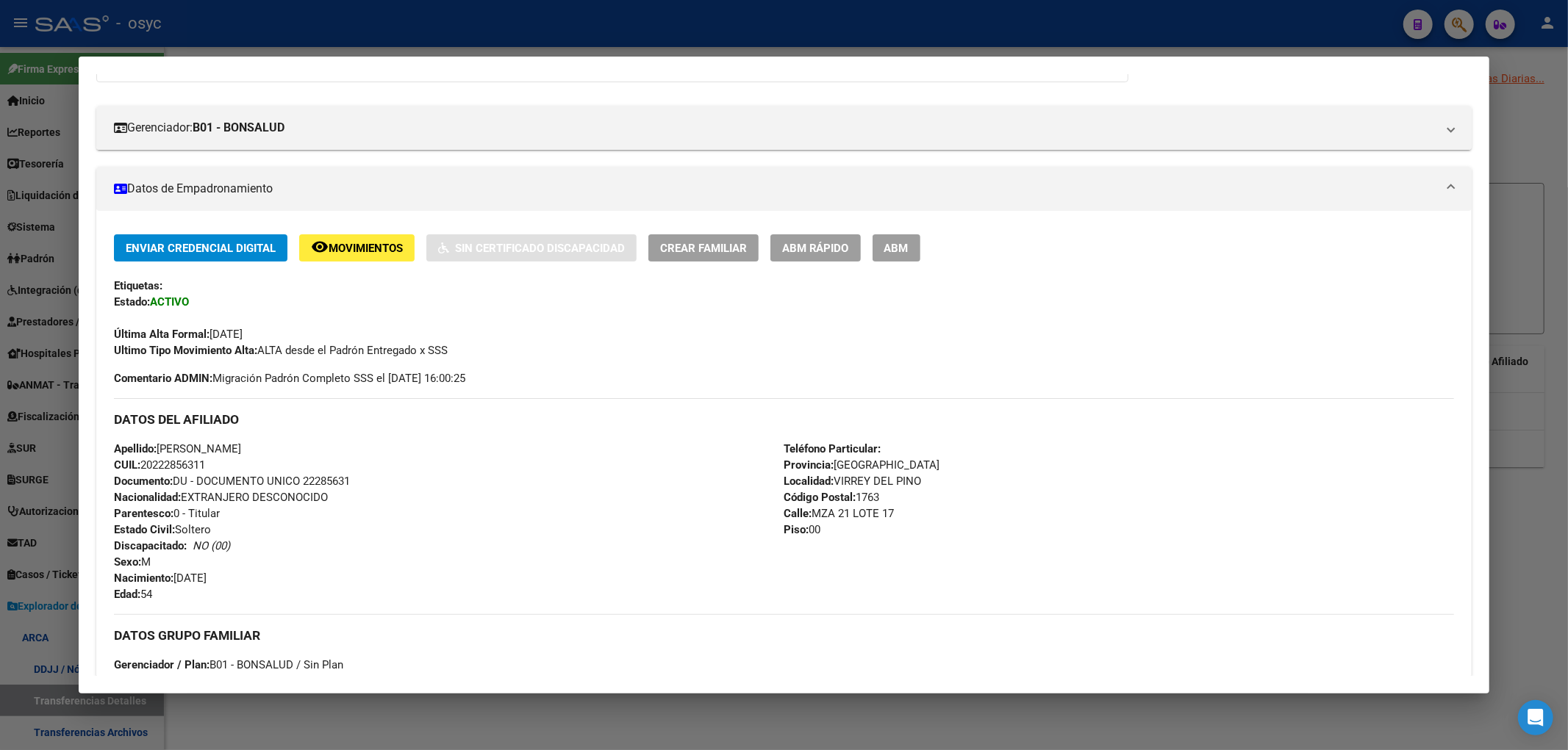
scroll to position [81, 0]
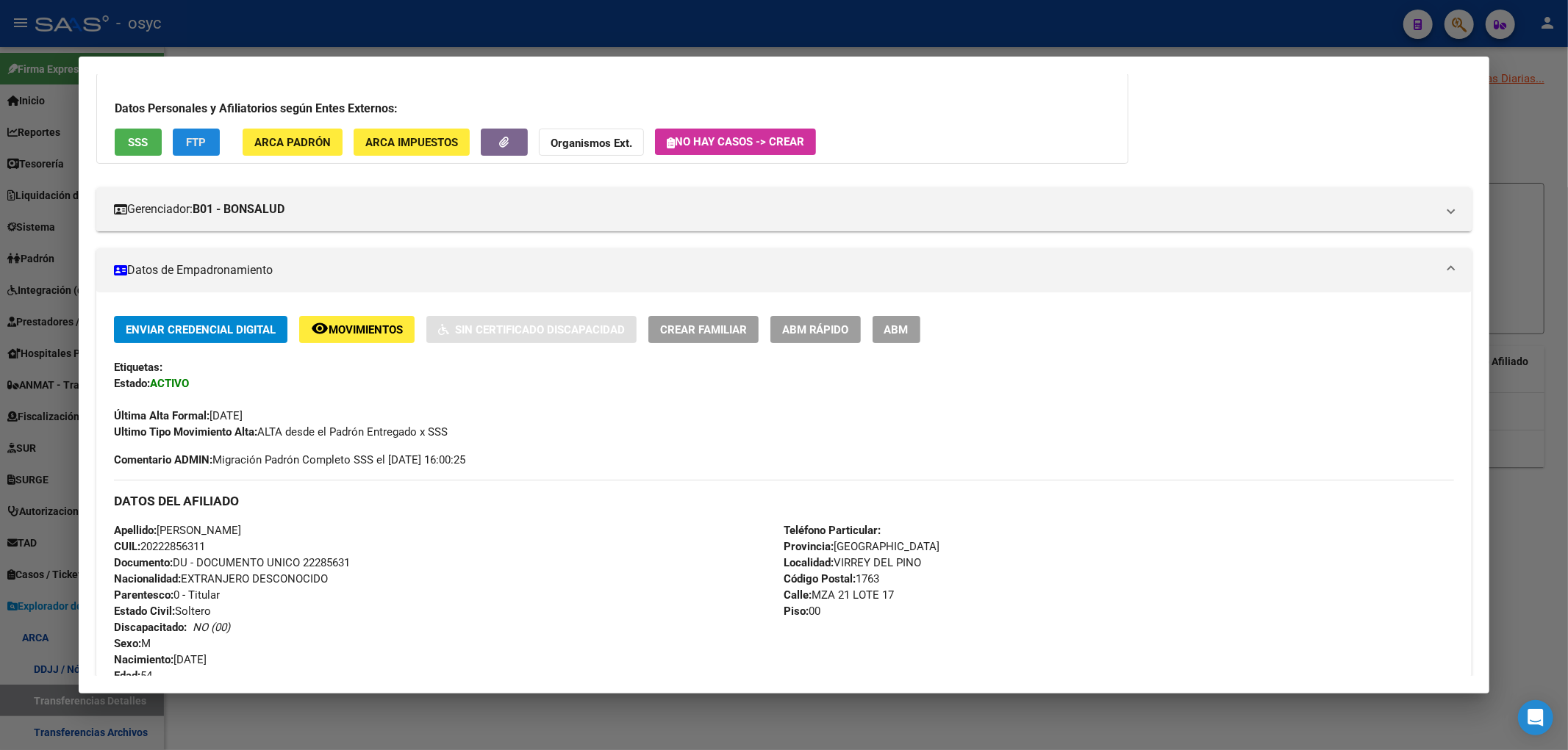
click at [195, 141] on span "FTP" at bounding box center [196, 142] width 20 height 13
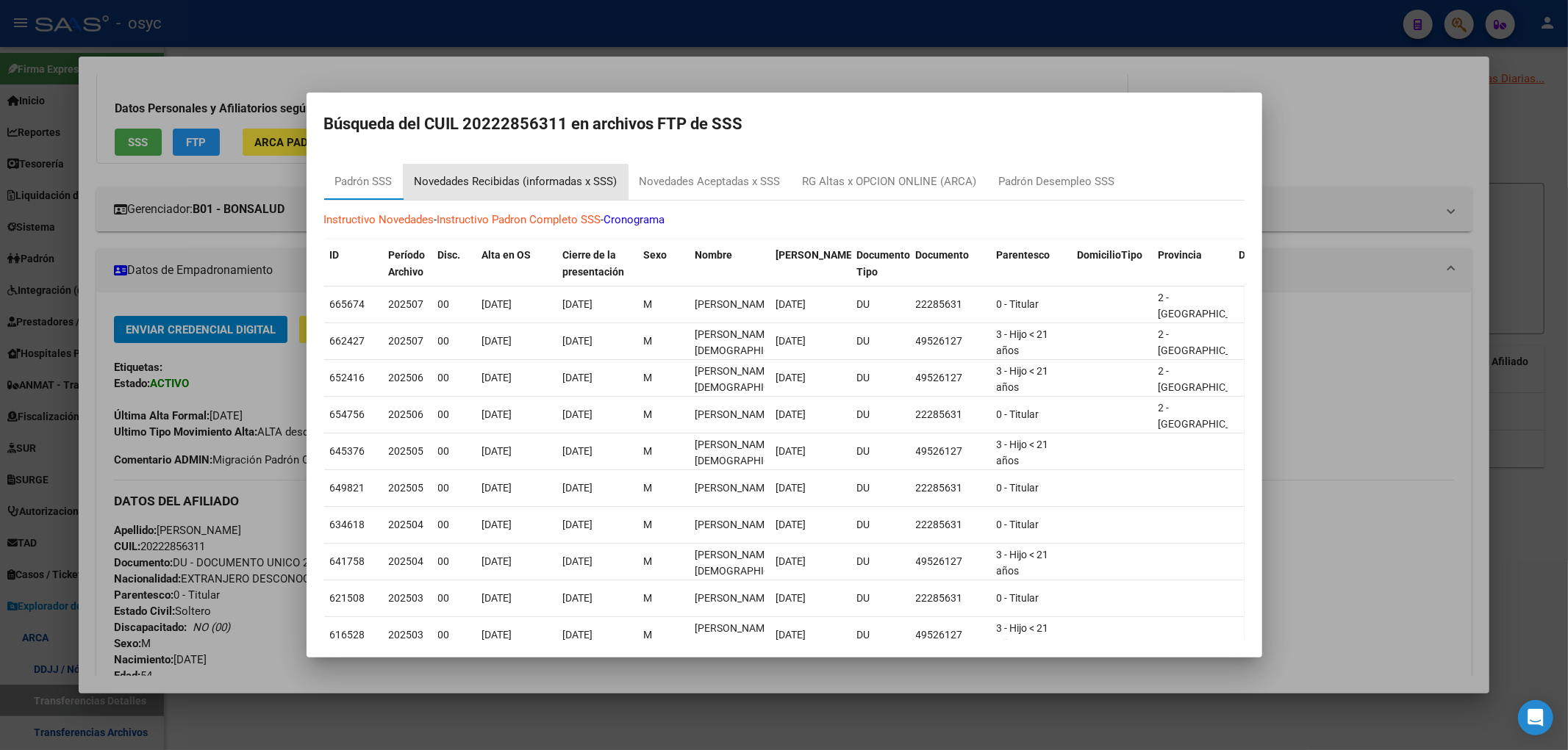
click at [504, 192] on div "Novedades Recibidas (informadas x SSS)" at bounding box center [516, 181] width 225 height 35
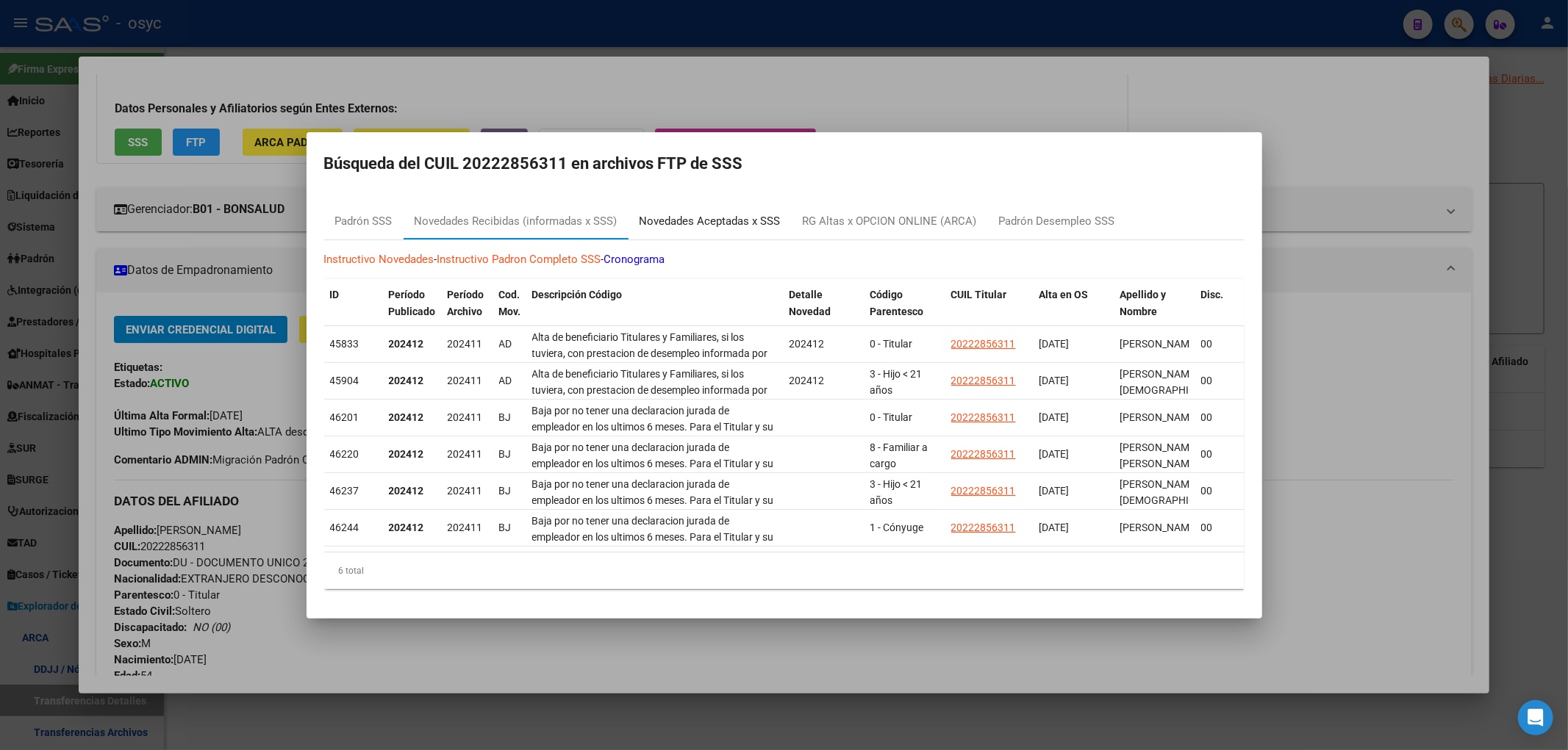
click at [675, 214] on div "Novedades Aceptadas x SSS" at bounding box center [710, 222] width 141 height 17
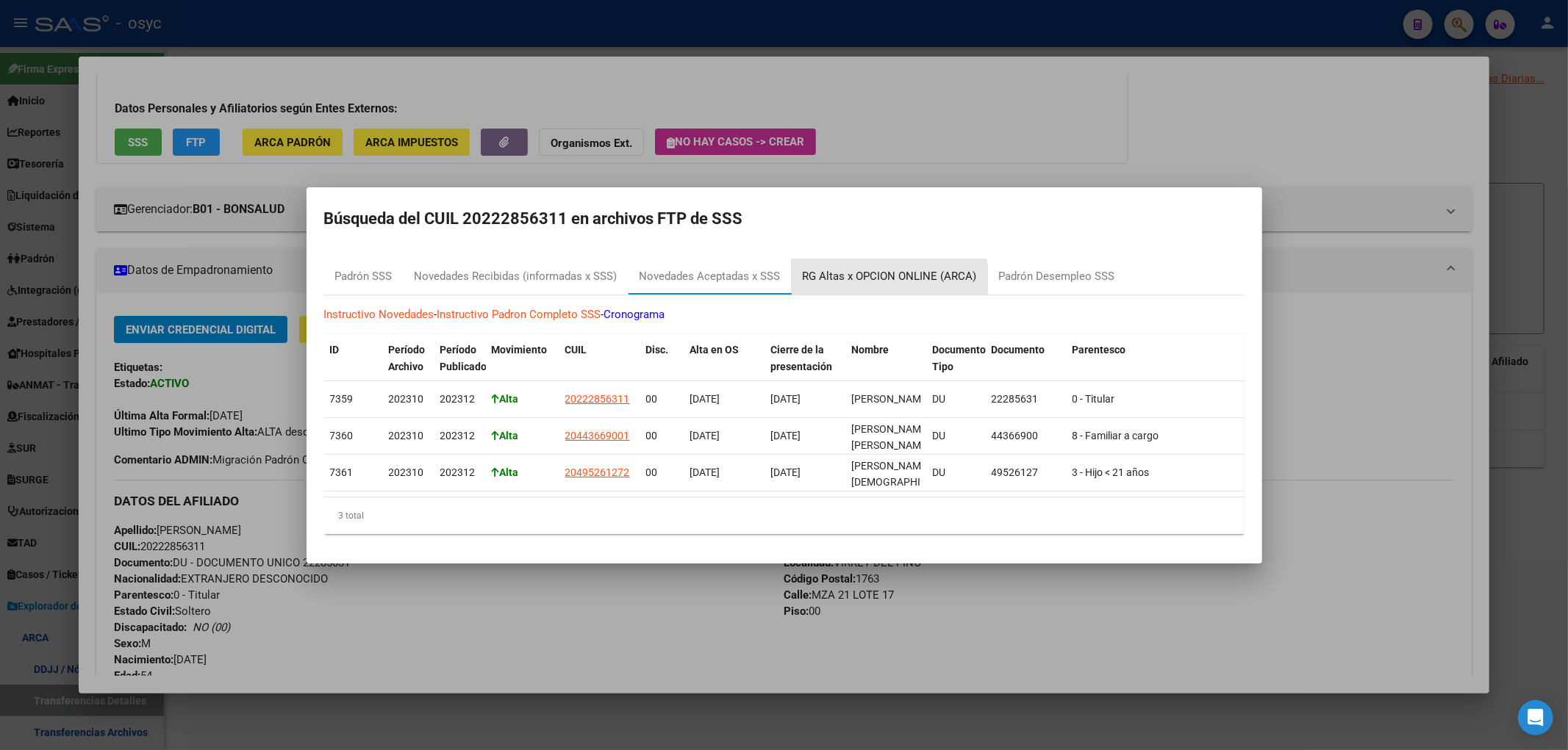
click at [865, 283] on div "RG Altas x OPCION ONLINE (ARCA)" at bounding box center [890, 277] width 196 height 35
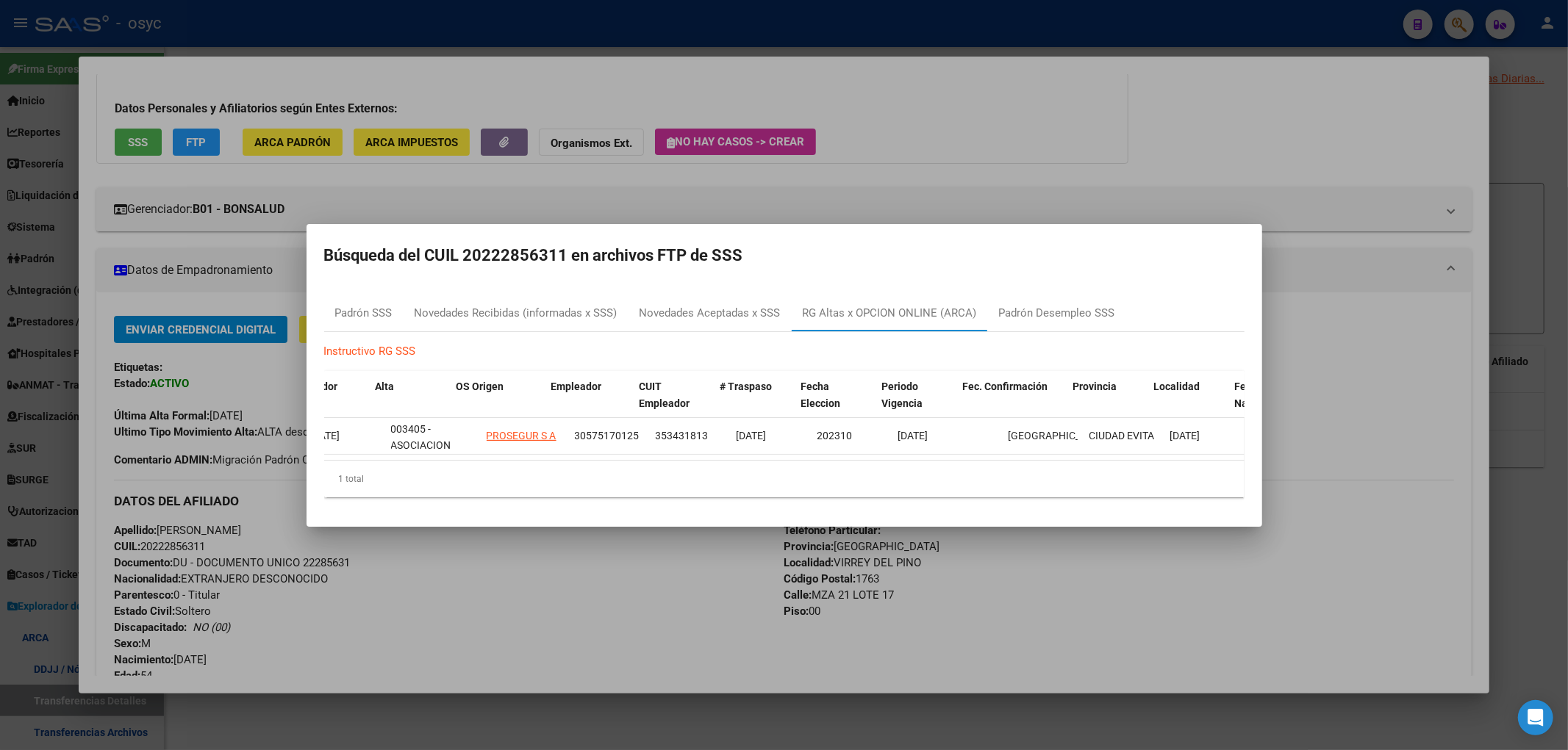
scroll to position [0, 0]
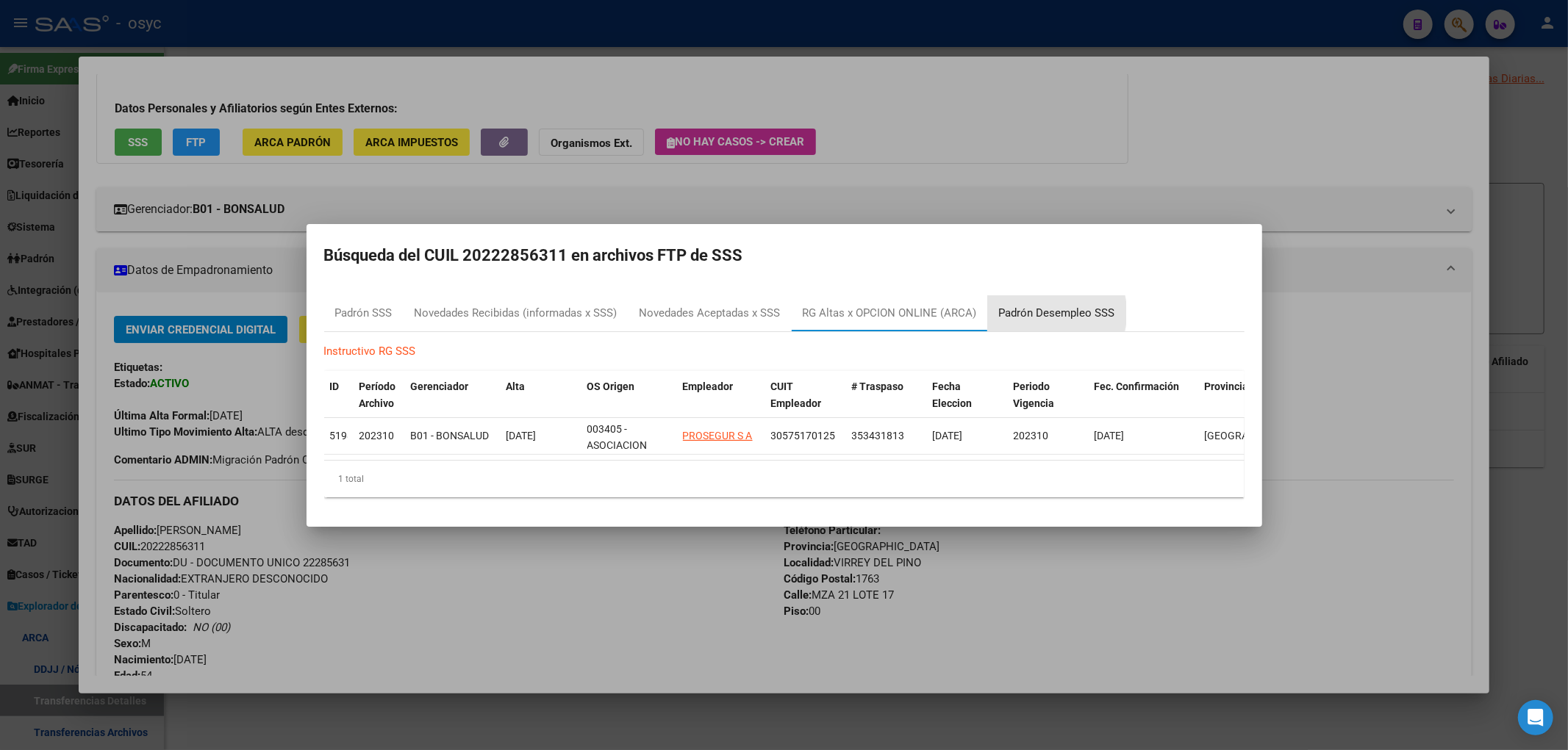
click at [1023, 307] on div "Padrón Desempleo SSS" at bounding box center [1057, 314] width 116 height 17
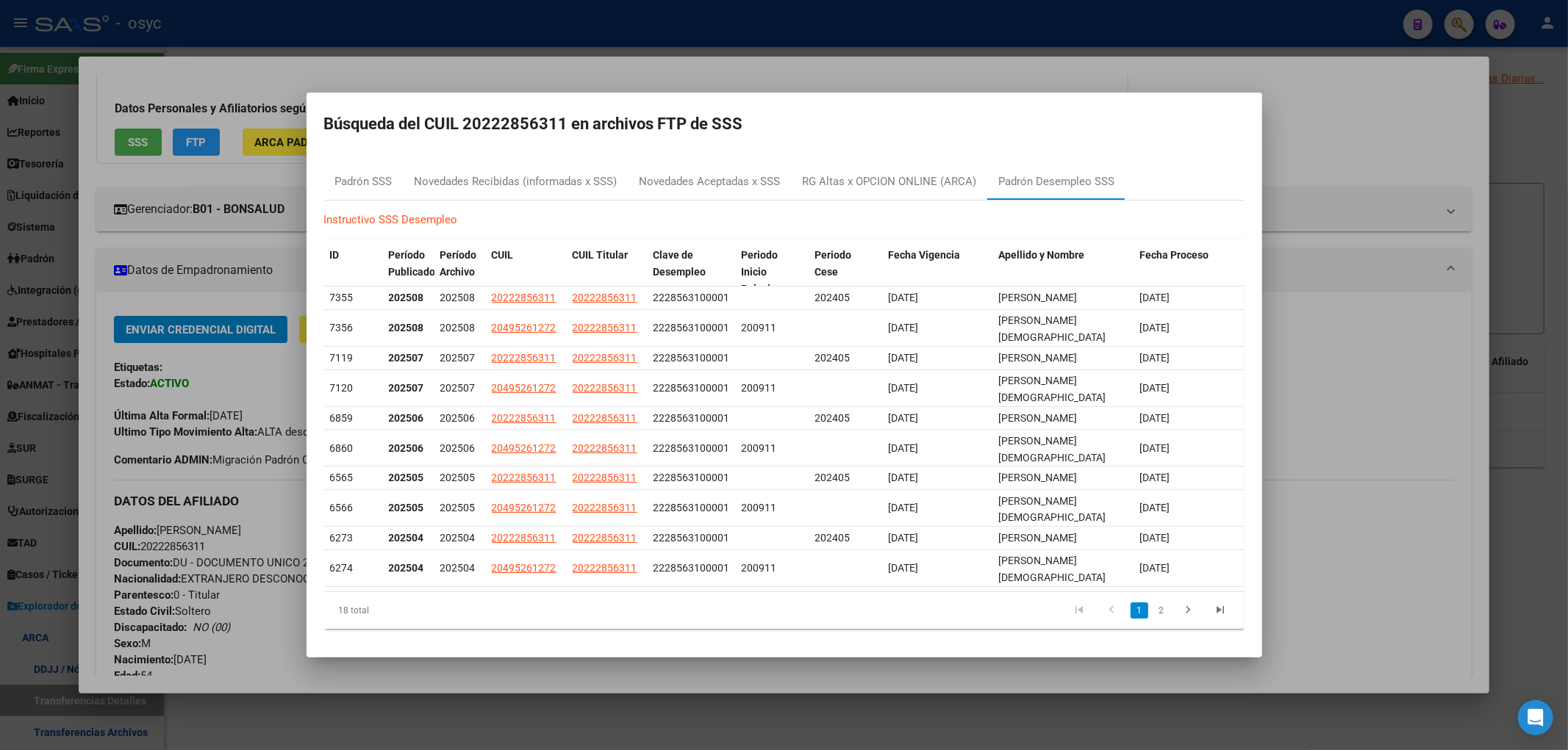
click at [559, 70] on div at bounding box center [784, 375] width 1568 height 750
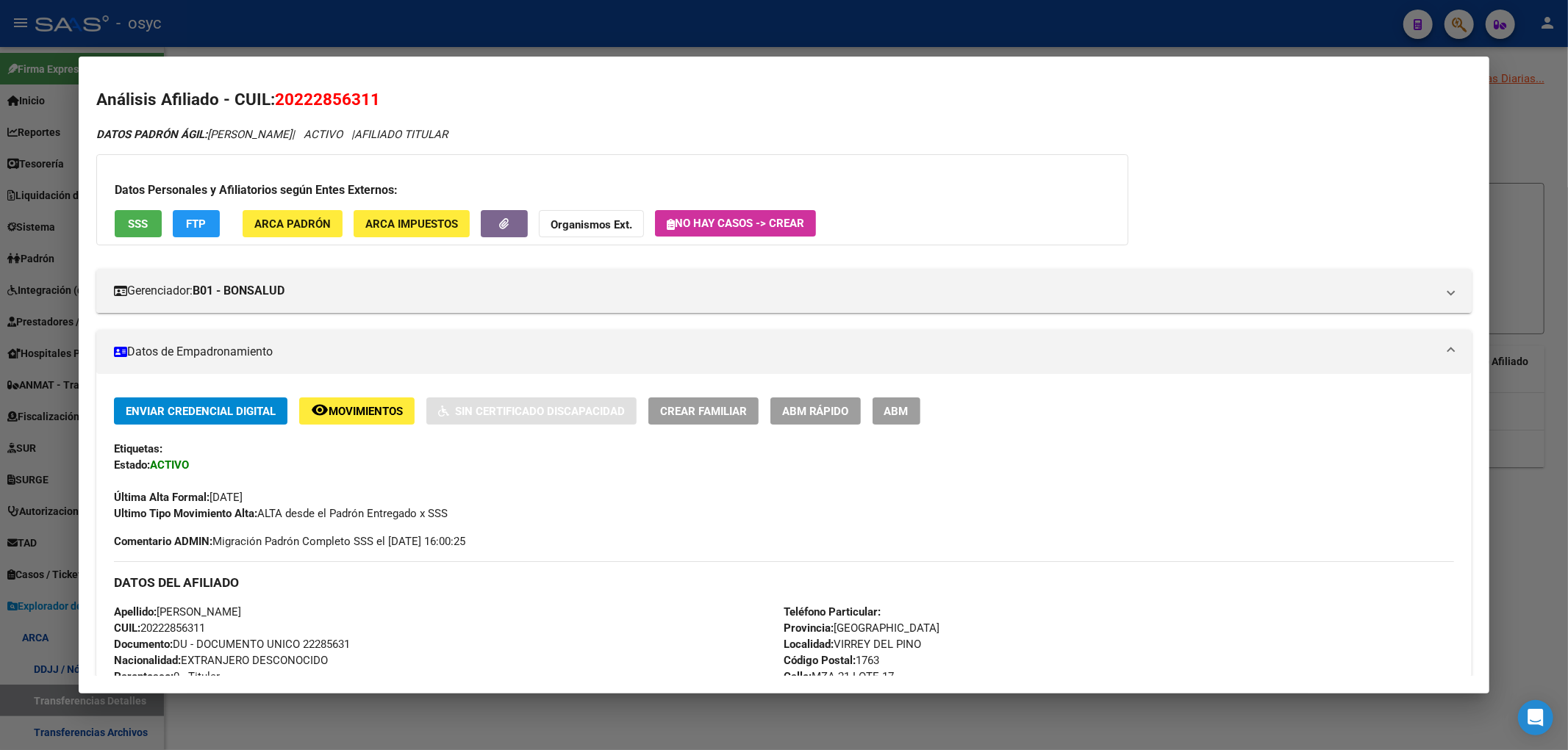
click at [1411, 23] on div at bounding box center [784, 375] width 1568 height 750
